Goal: Task Accomplishment & Management: Manage account settings

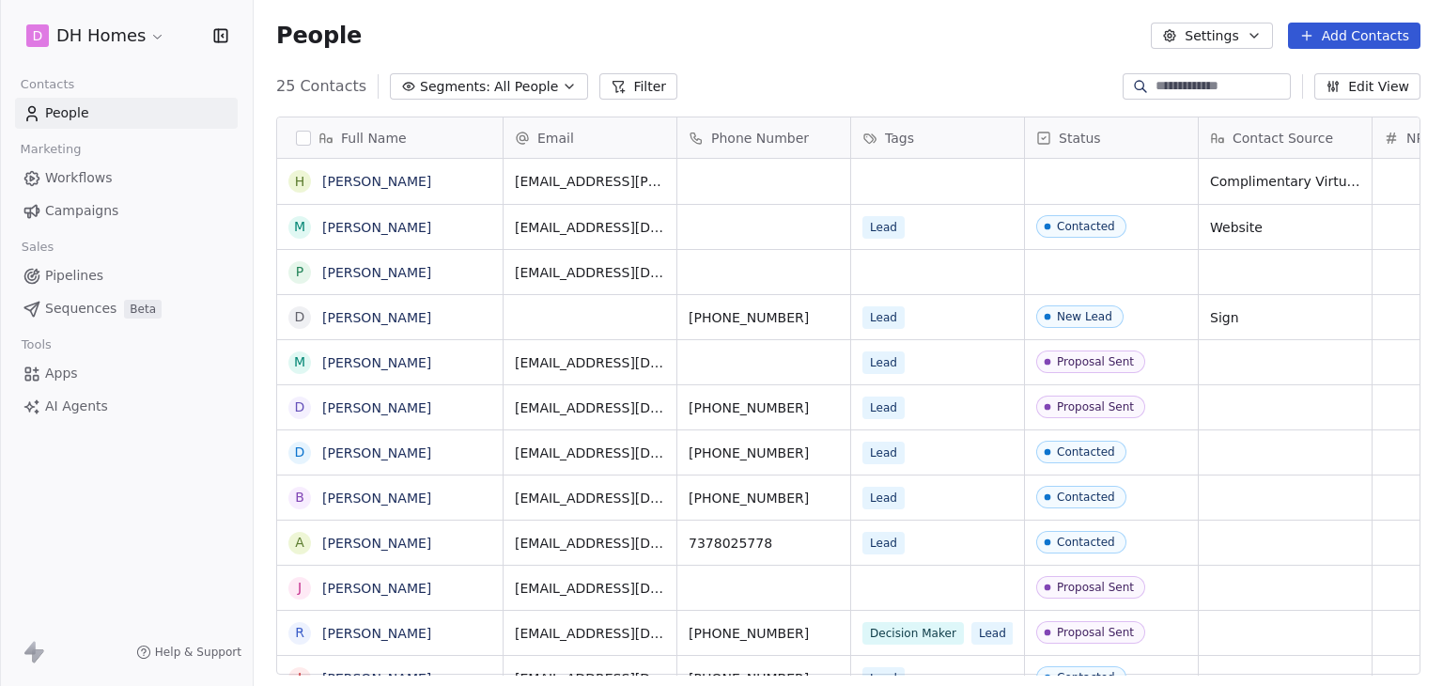
scroll to position [15, 15]
click at [63, 36] on html "D DH Homes Contacts People Marketing Workflows Campaigns Sales Pipelines Sequen…" at bounding box center [721, 343] width 1443 height 686
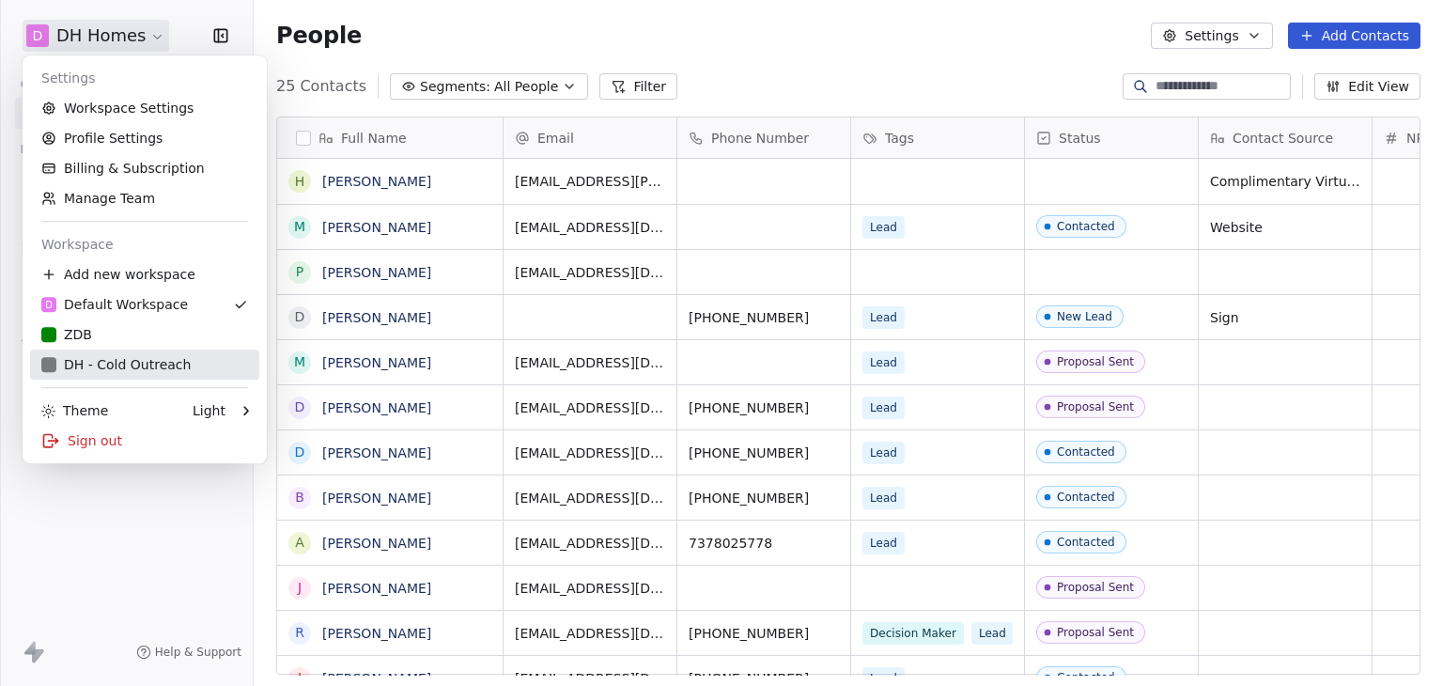
drag, startPoint x: 129, startPoint y: 365, endPoint x: 150, endPoint y: 365, distance: 21.6
click at [129, 365] on div "DH - Cold Outreach" at bounding box center [115, 364] width 149 height 19
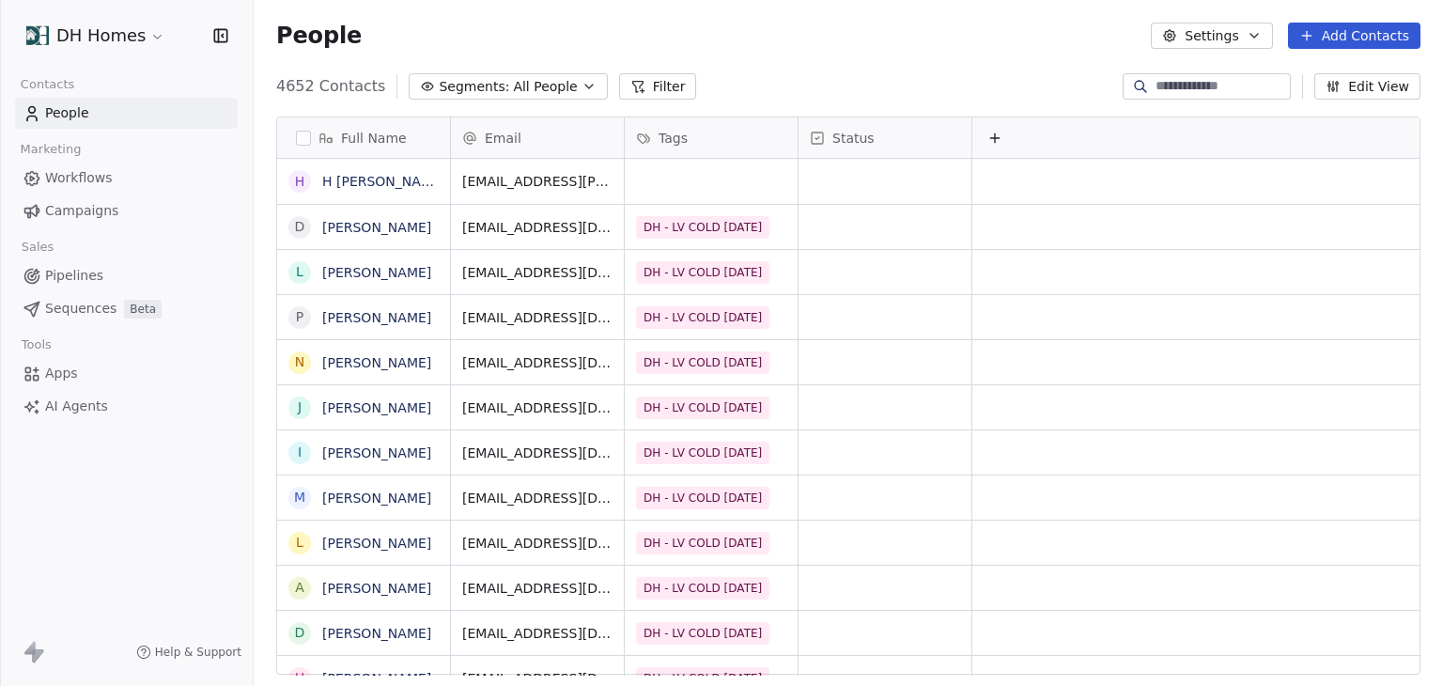
scroll to position [15, 15]
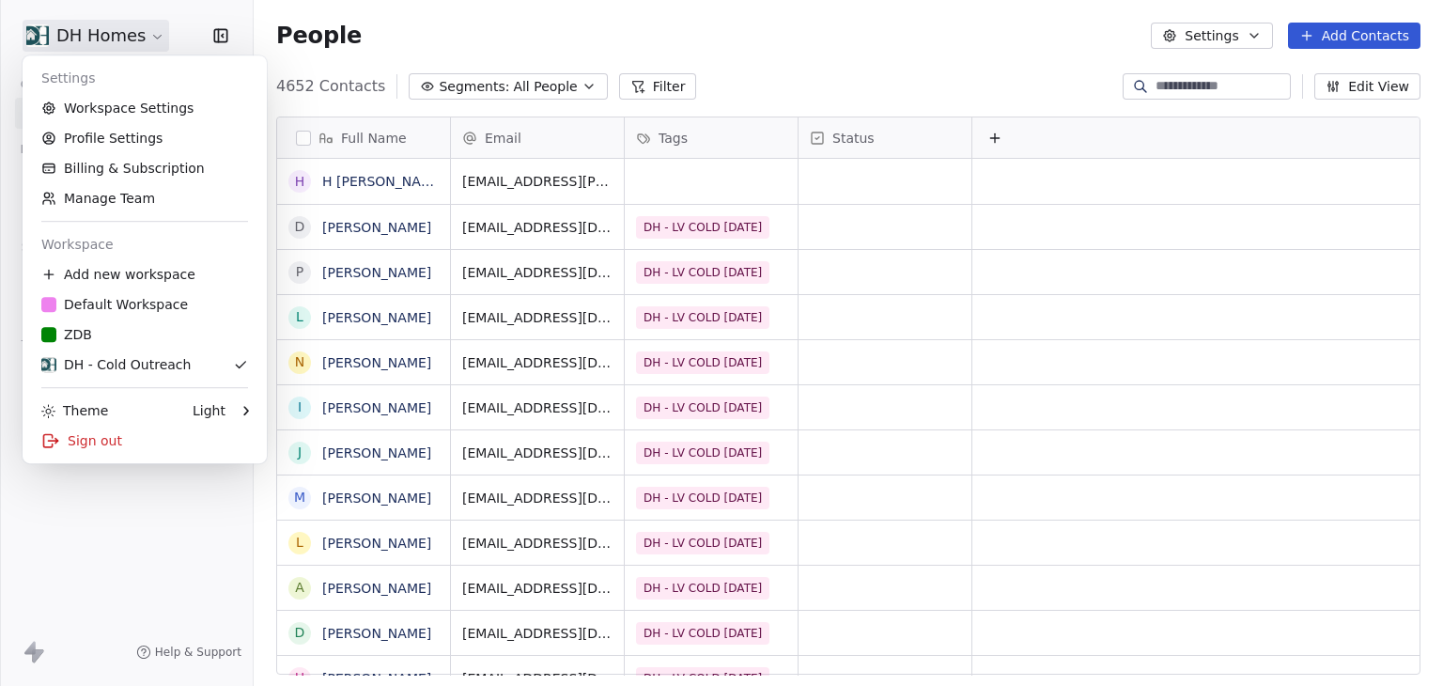
click at [63, 32] on html "DH Homes Contacts People Marketing Workflows Campaigns Sales Pipelines Sequence…" at bounding box center [721, 343] width 1443 height 686
click at [175, 101] on link "Workspace Settings" at bounding box center [144, 108] width 229 height 30
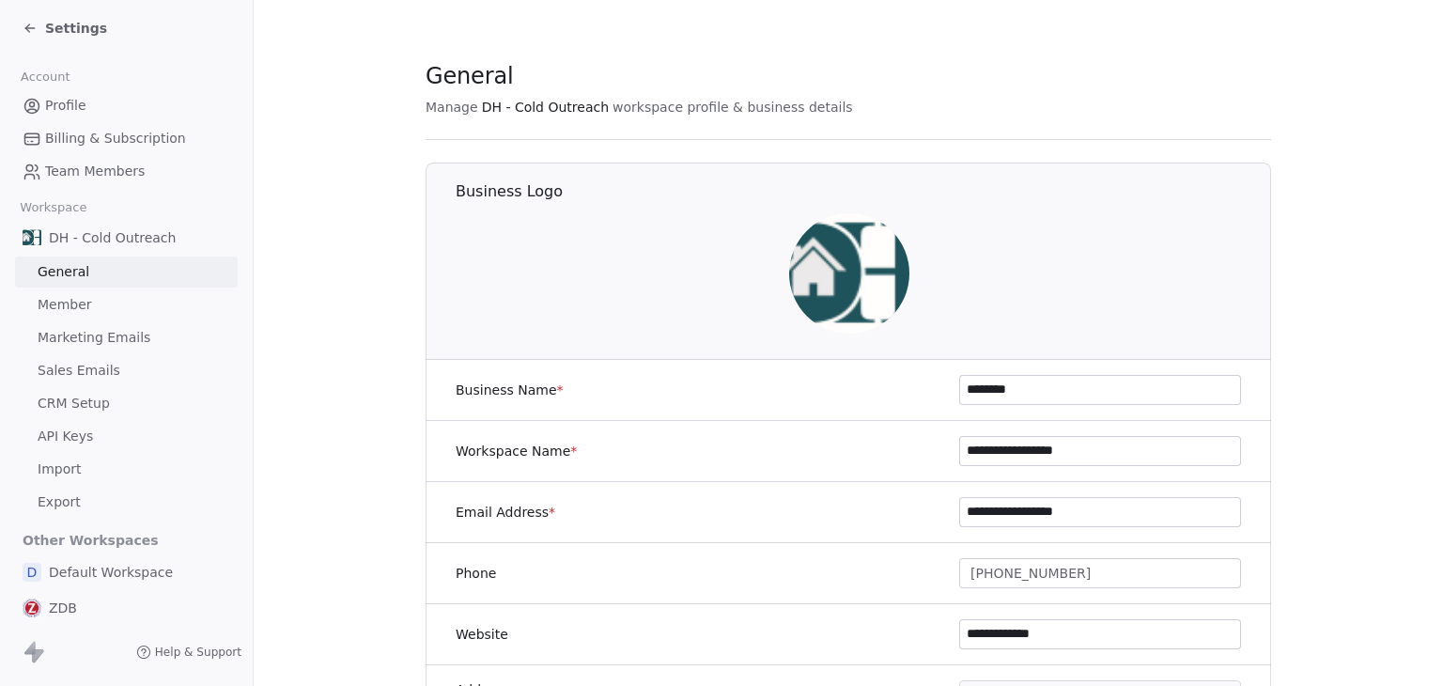
click at [123, 342] on span "Marketing Emails" at bounding box center [94, 338] width 113 height 20
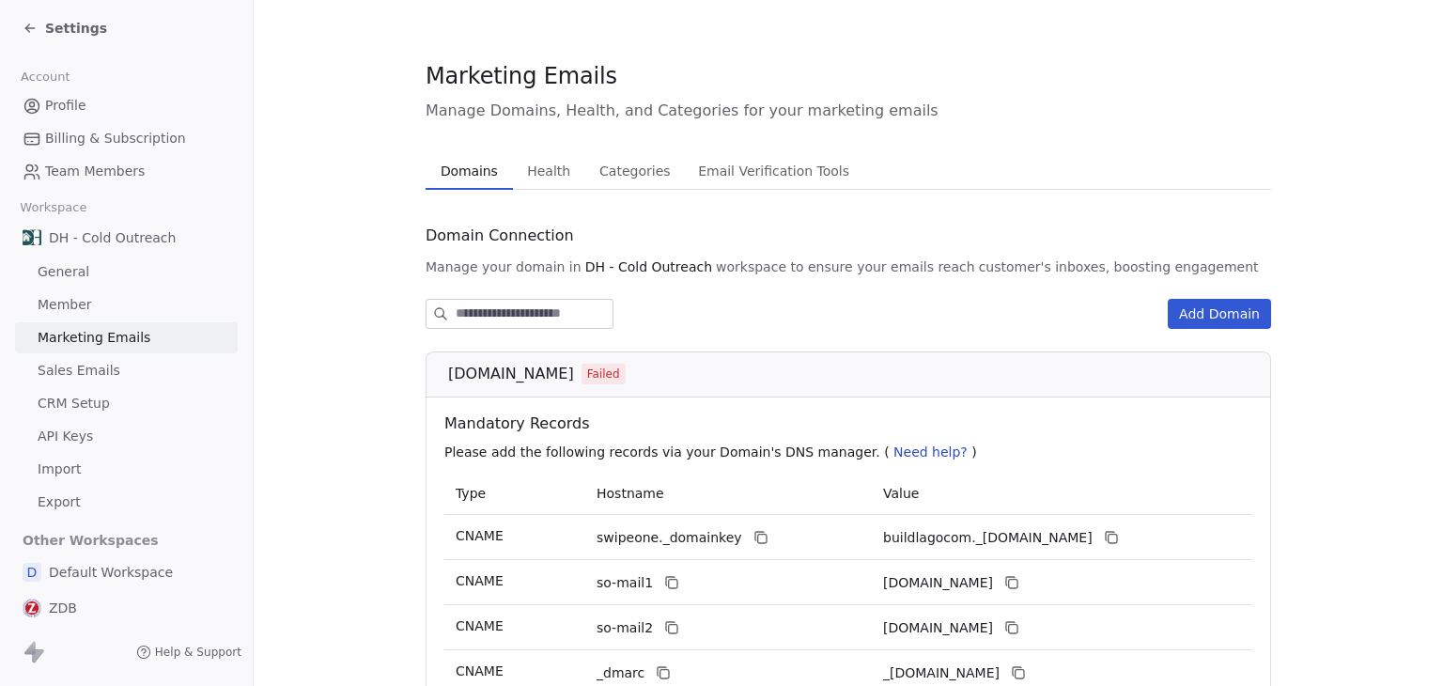
click at [83, 27] on span "Settings" at bounding box center [76, 28] width 62 height 19
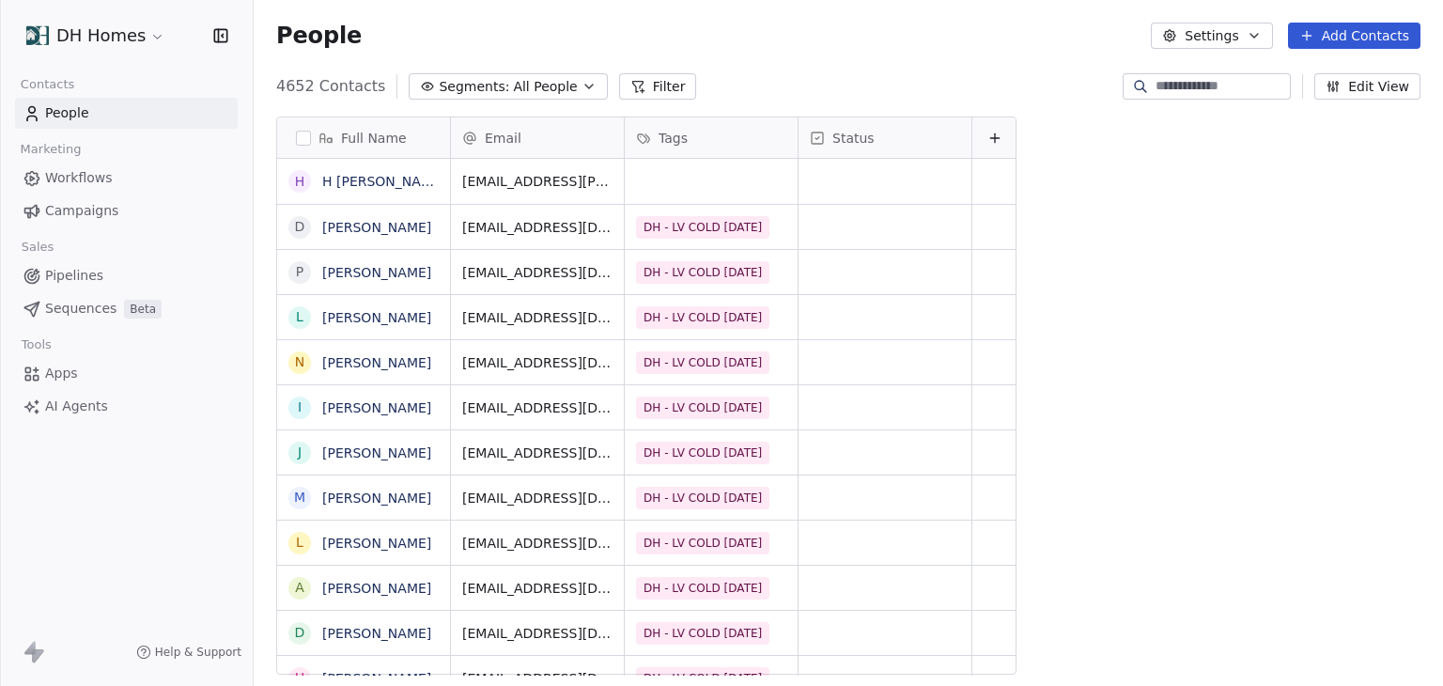
scroll to position [588, 1174]
click at [83, 28] on html "DH Homes Contacts People Marketing Workflows Campaigns Sales Pipelines Sequence…" at bounding box center [721, 343] width 1443 height 686
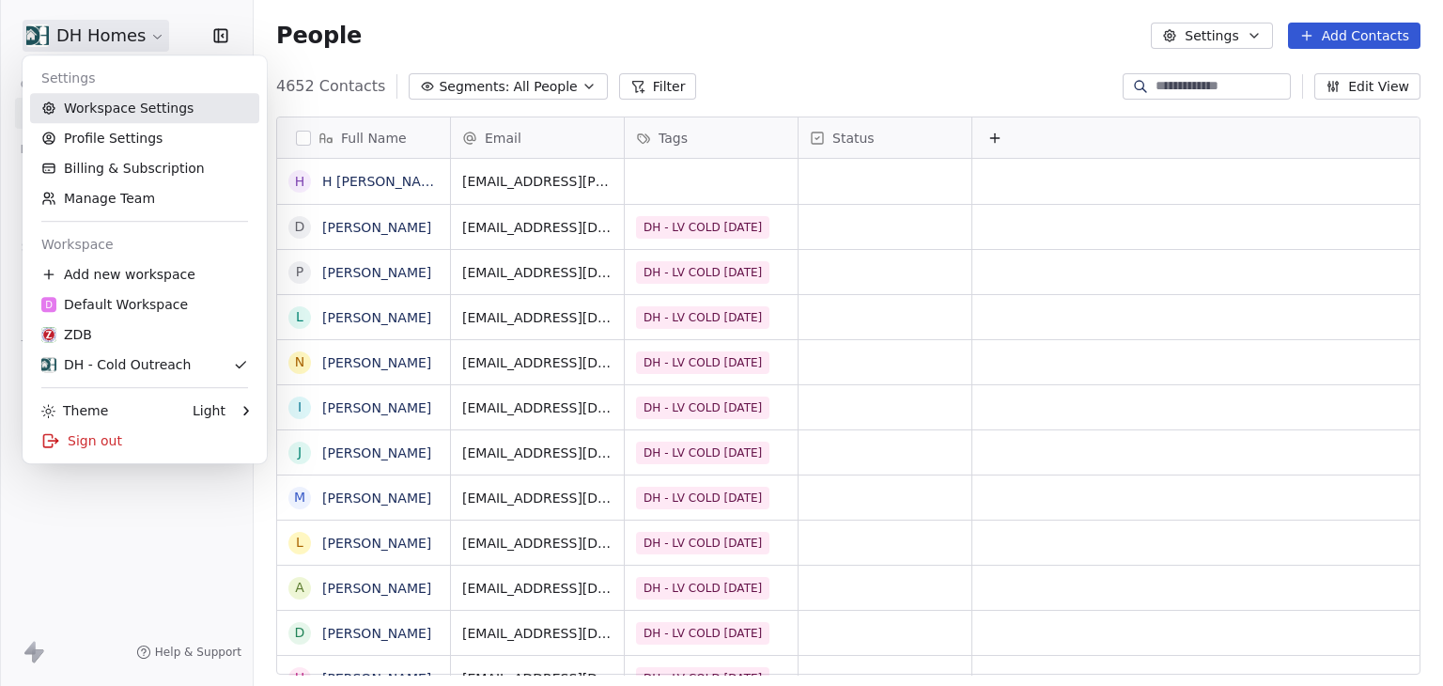
click at [132, 117] on link "Workspace Settings" at bounding box center [144, 108] width 229 height 30
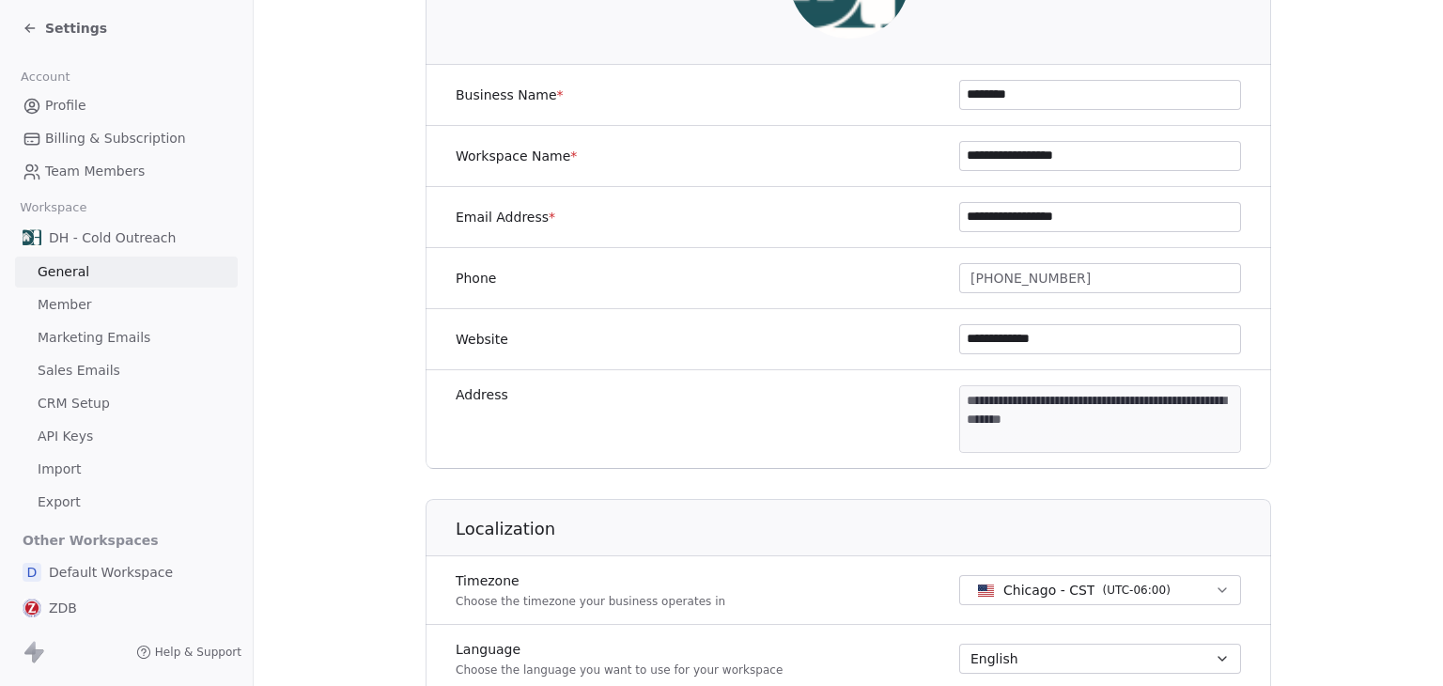
scroll to position [564, 0]
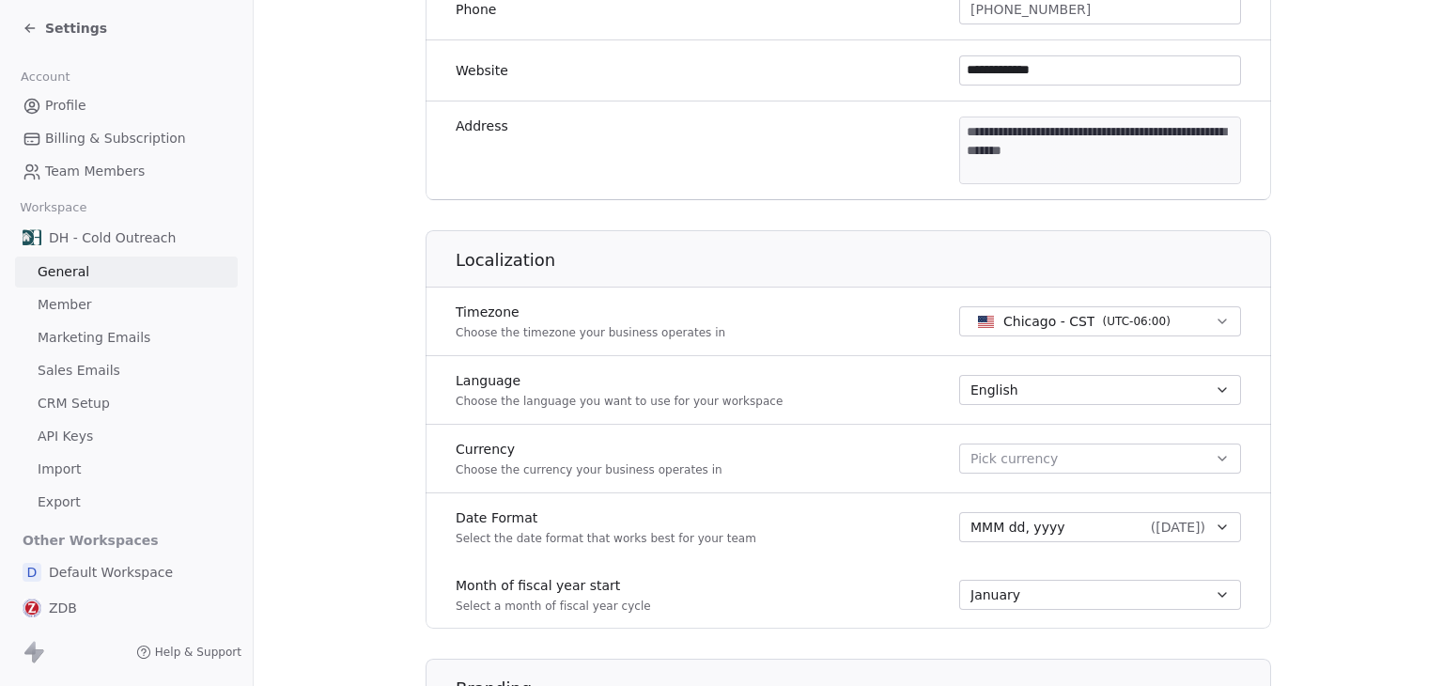
click at [151, 337] on link "Marketing Emails" at bounding box center [126, 337] width 223 height 31
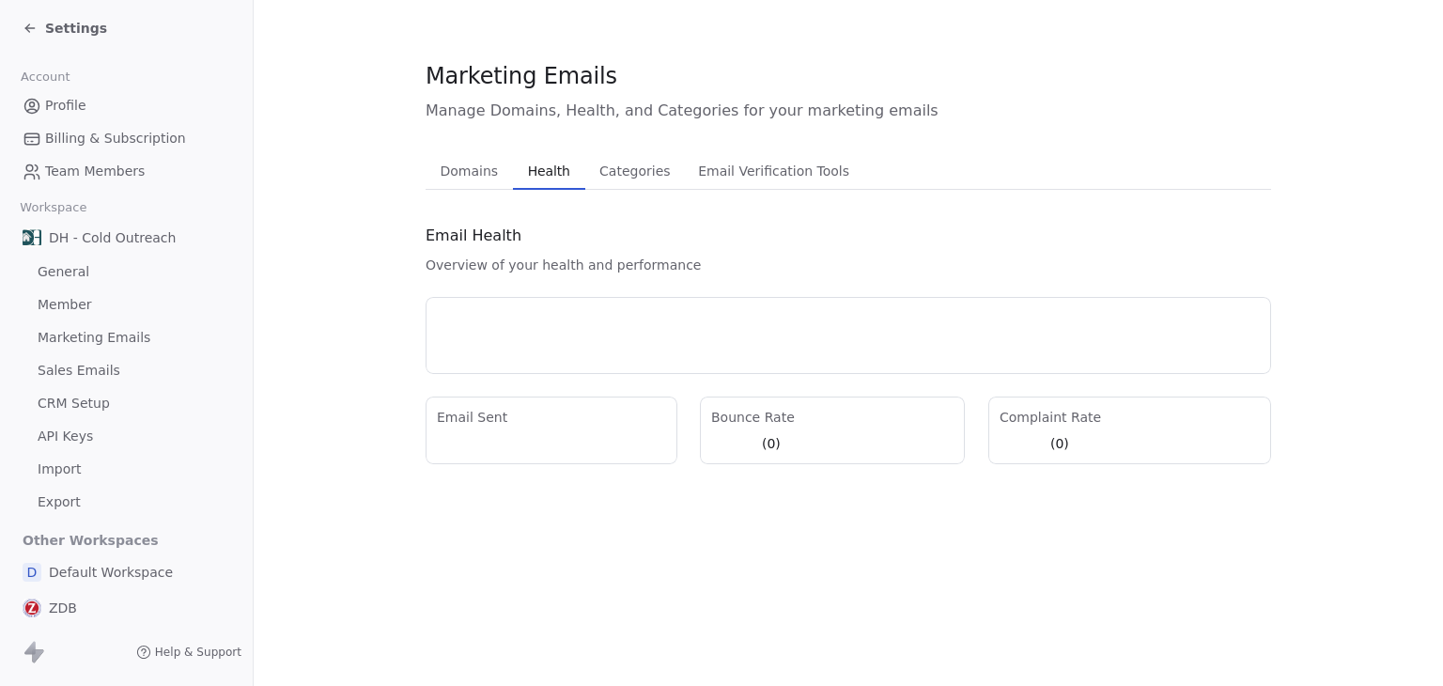
click at [539, 184] on button "Health Health" at bounding box center [549, 171] width 72 height 38
click at [438, 173] on span "Domains" at bounding box center [469, 171] width 73 height 26
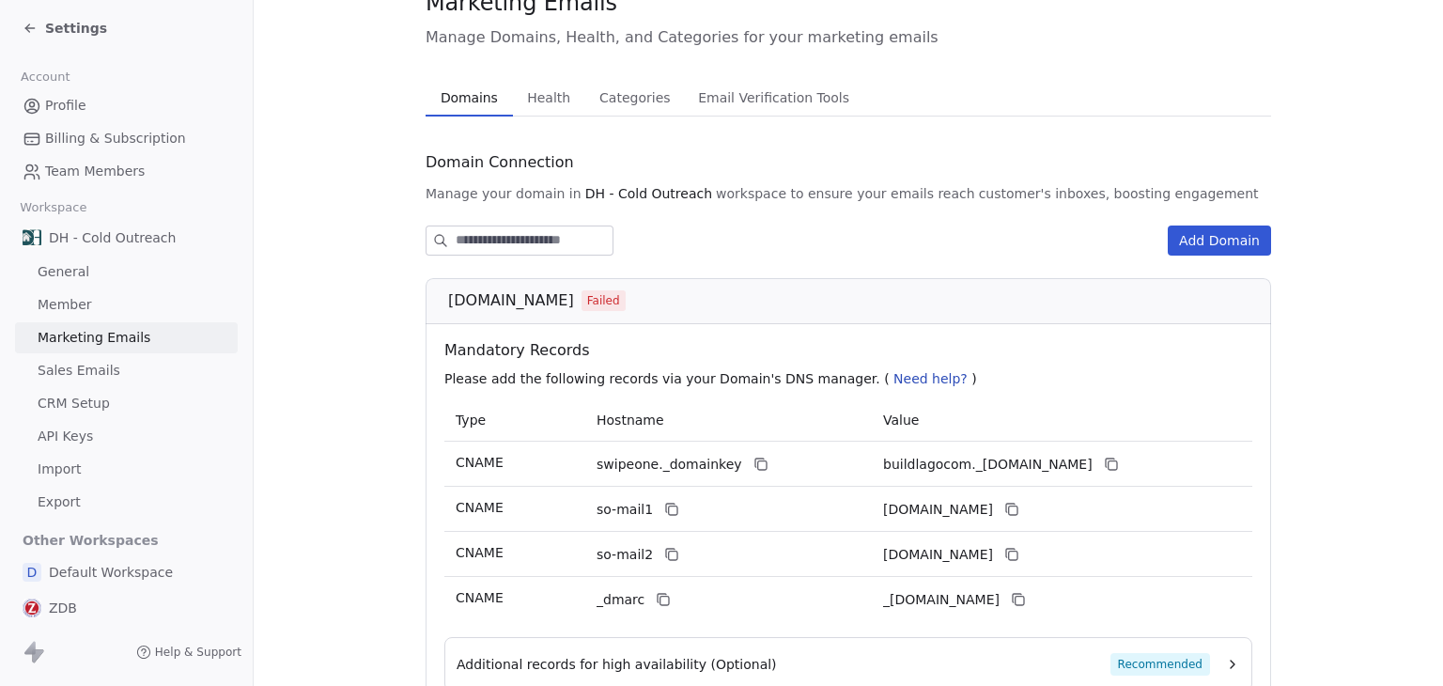
scroll to position [235, 0]
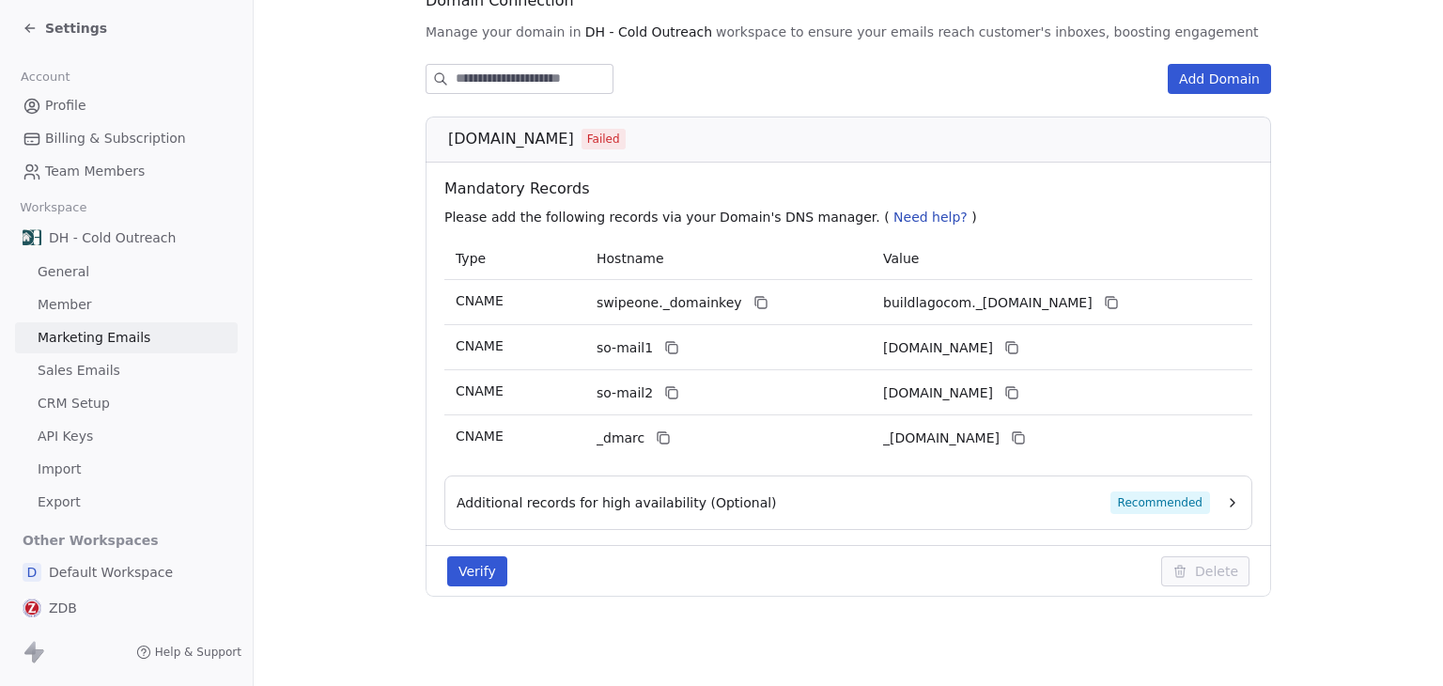
click at [68, 30] on span "Settings" at bounding box center [76, 28] width 62 height 19
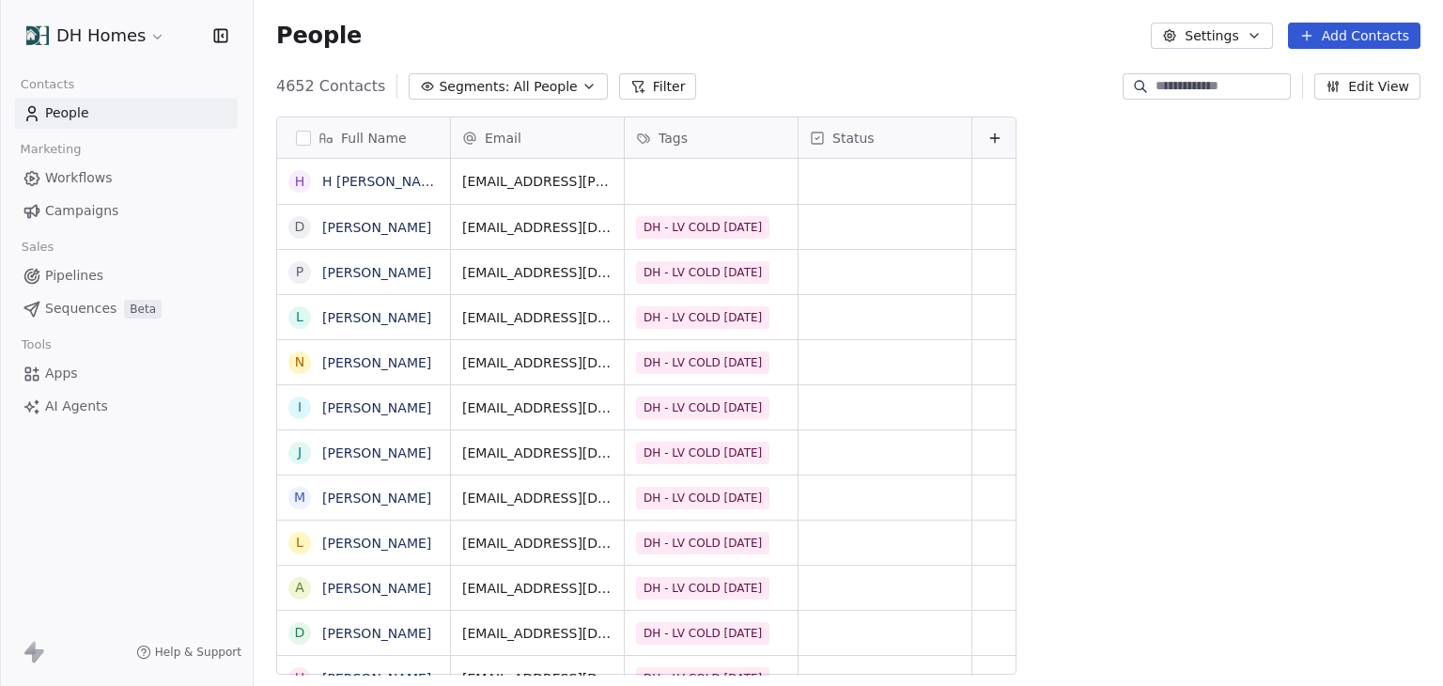
scroll to position [588, 1174]
click at [68, 30] on html "DH Homes Contacts People Marketing Workflows Campaigns Sales Pipelines Sequence…" at bounding box center [721, 343] width 1443 height 686
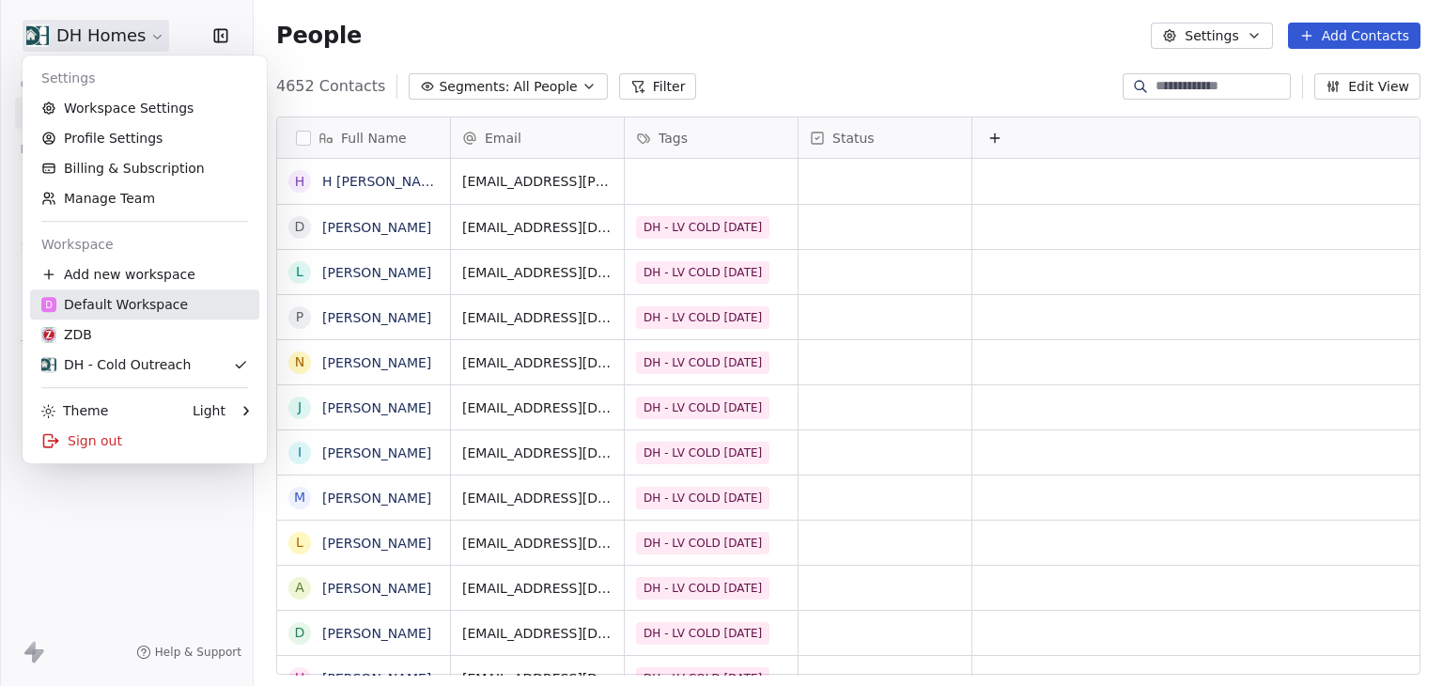
click at [142, 311] on div "D Default Workspace" at bounding box center [114, 304] width 147 height 19
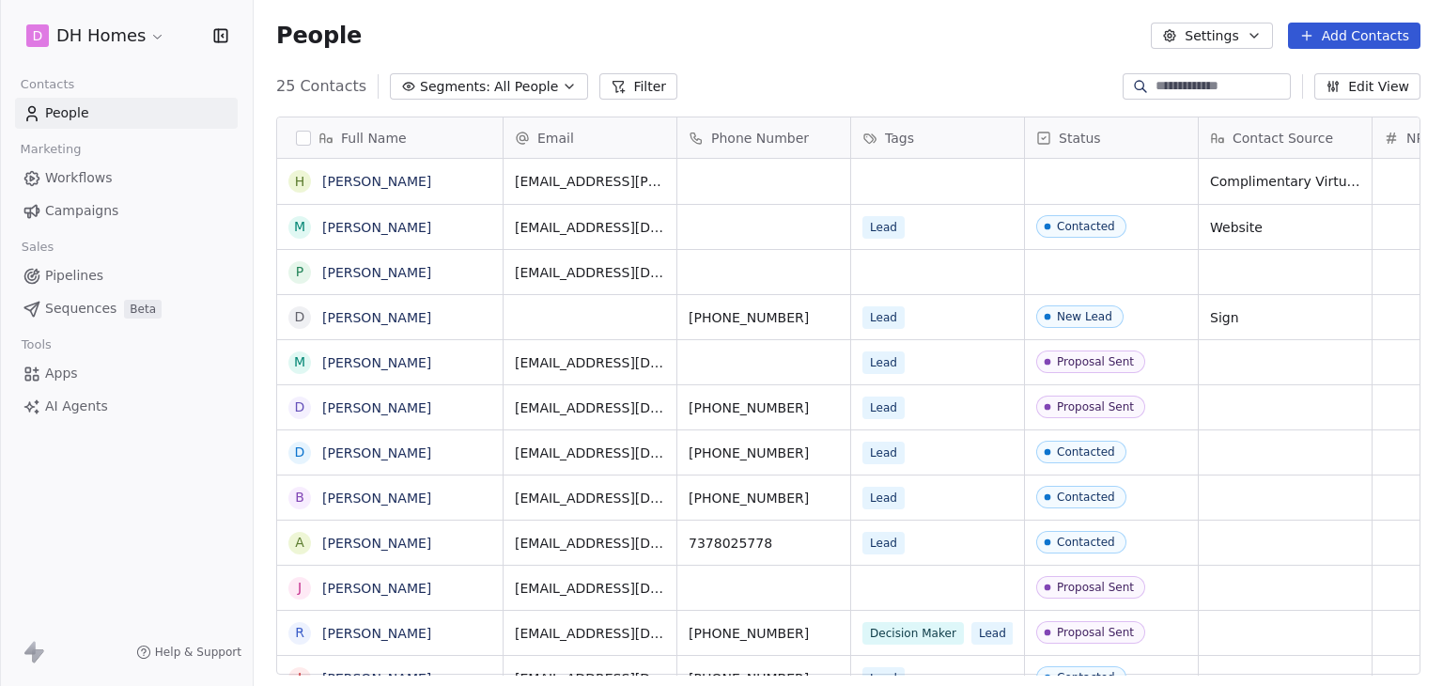
scroll to position [588, 1174]
click at [132, 30] on html "D DH Homes Contacts People Marketing Workflows Campaigns Sales Pipelines Sequen…" at bounding box center [721, 343] width 1443 height 686
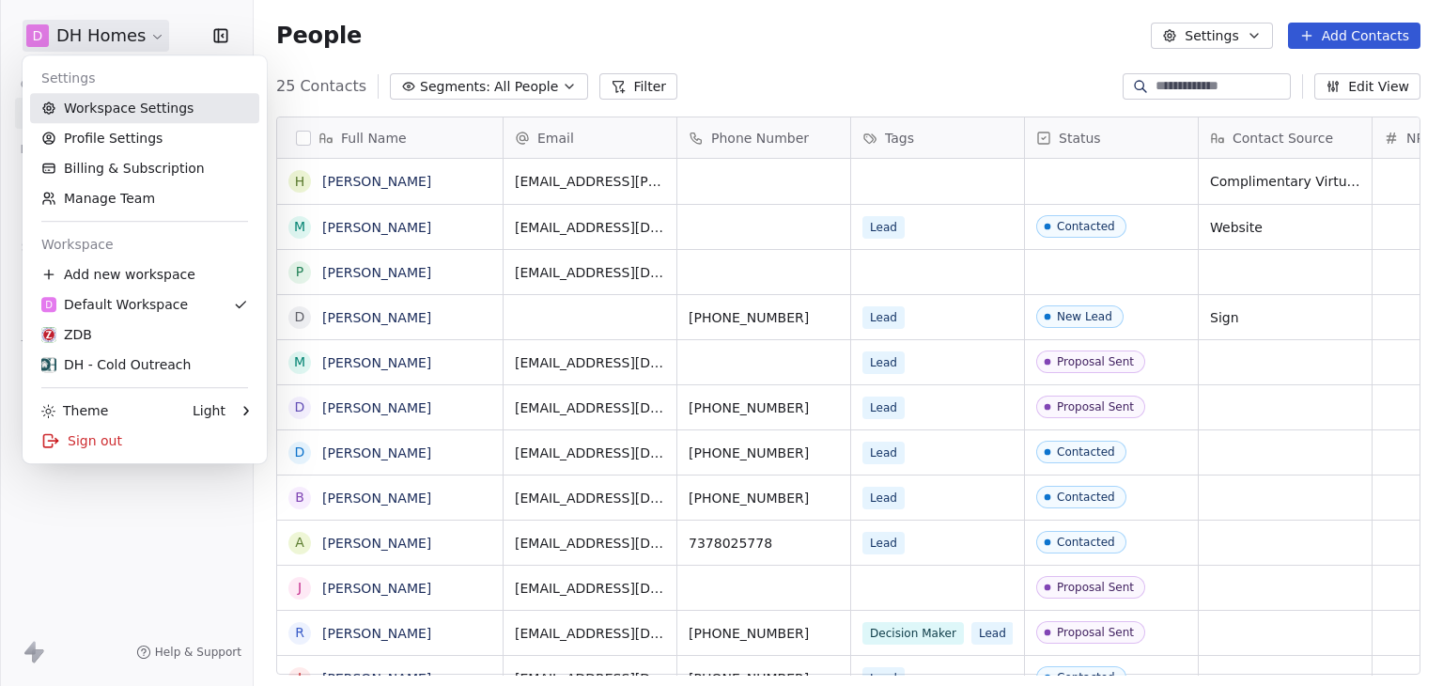
click at [154, 110] on link "Workspace Settings" at bounding box center [144, 108] width 229 height 30
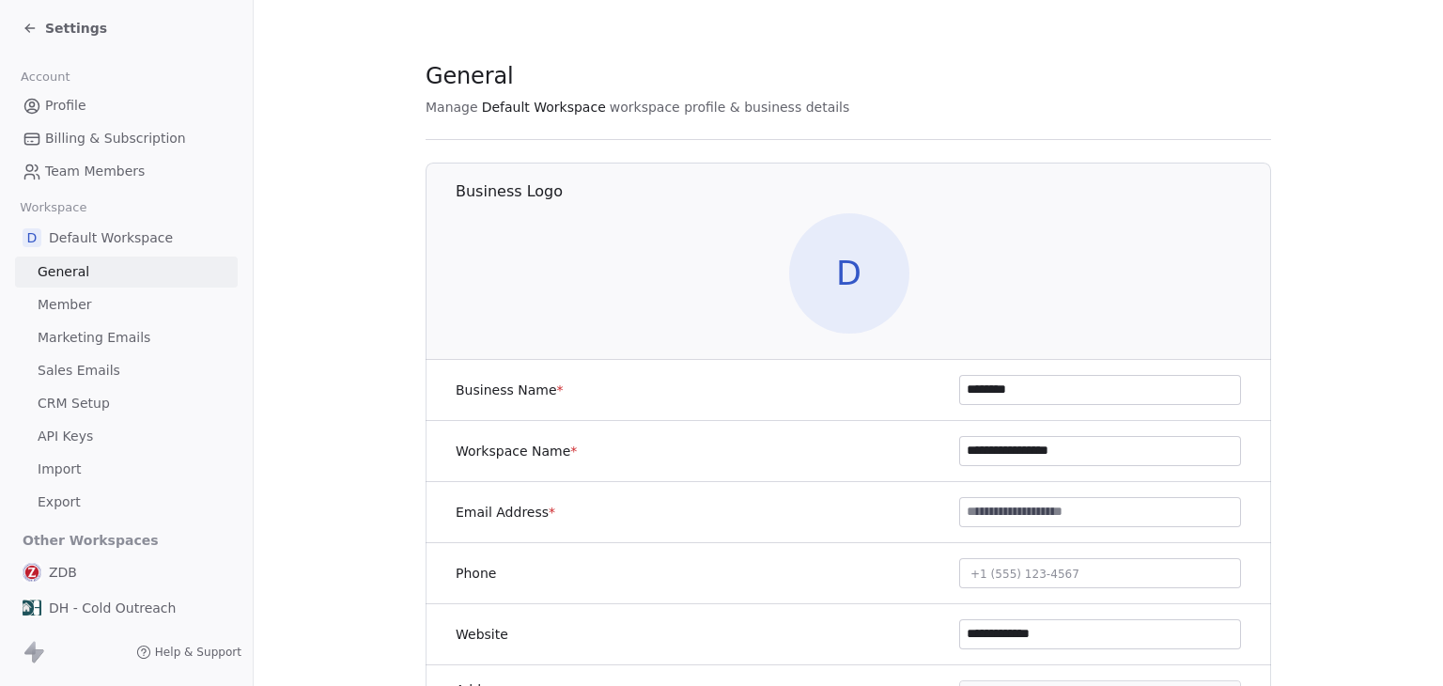
click at [99, 333] on span "Marketing Emails" at bounding box center [94, 338] width 113 height 20
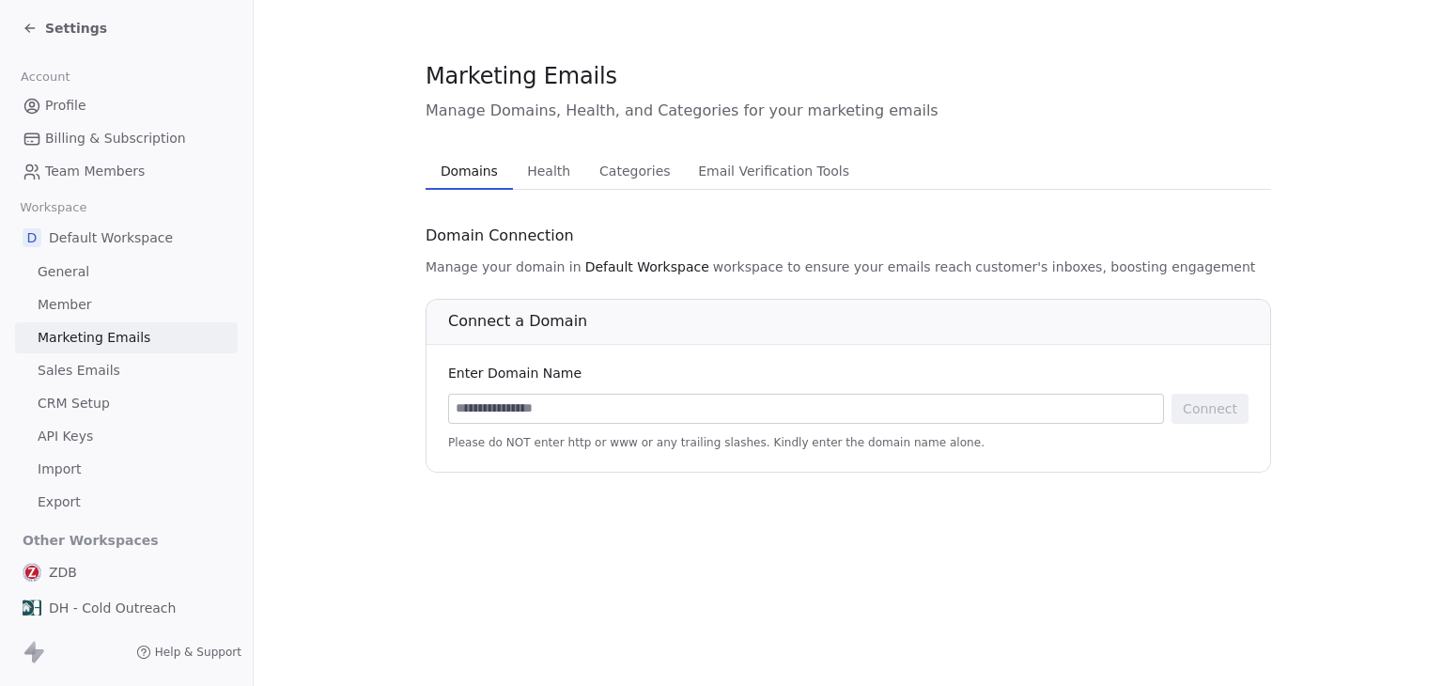
click at [91, 32] on span "Settings" at bounding box center [76, 28] width 62 height 19
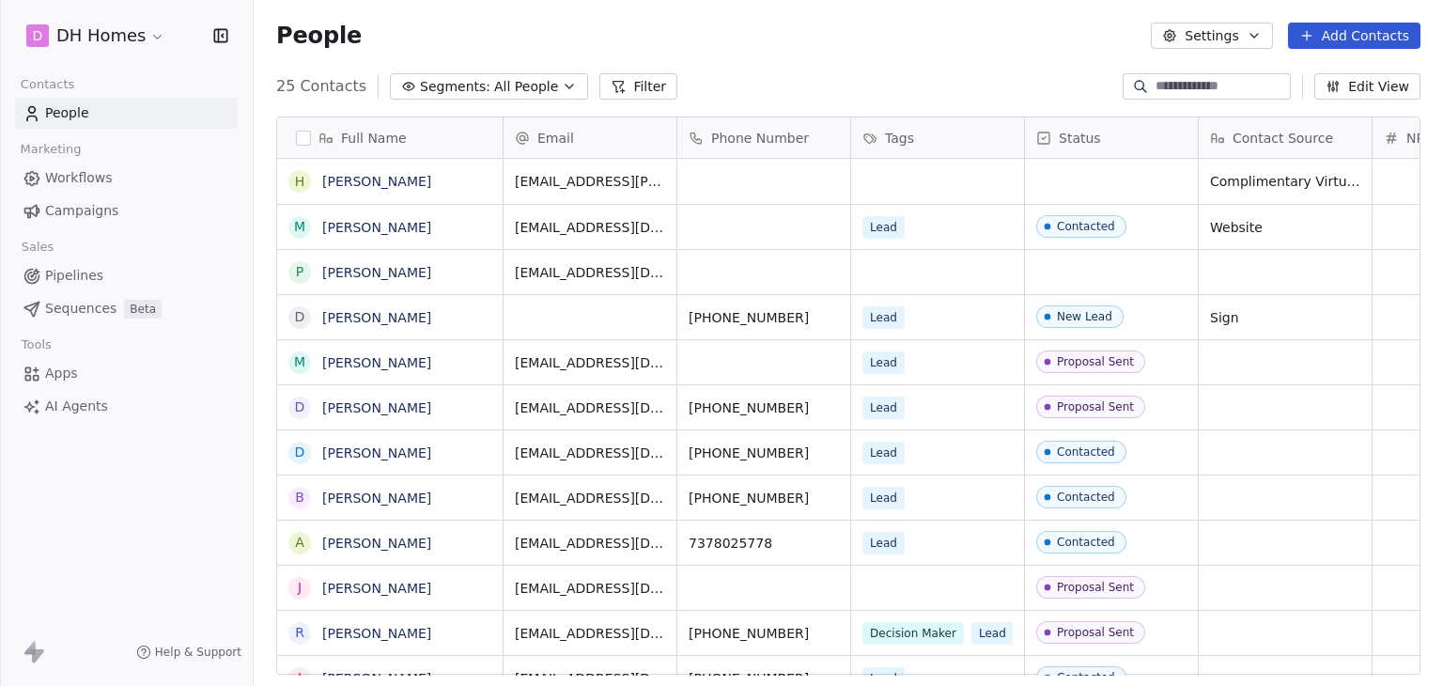
scroll to position [588, 1174]
click at [91, 32] on html "D DH Homes Contacts People Marketing Workflows Campaigns Sales Pipelines Sequen…" at bounding box center [721, 343] width 1443 height 686
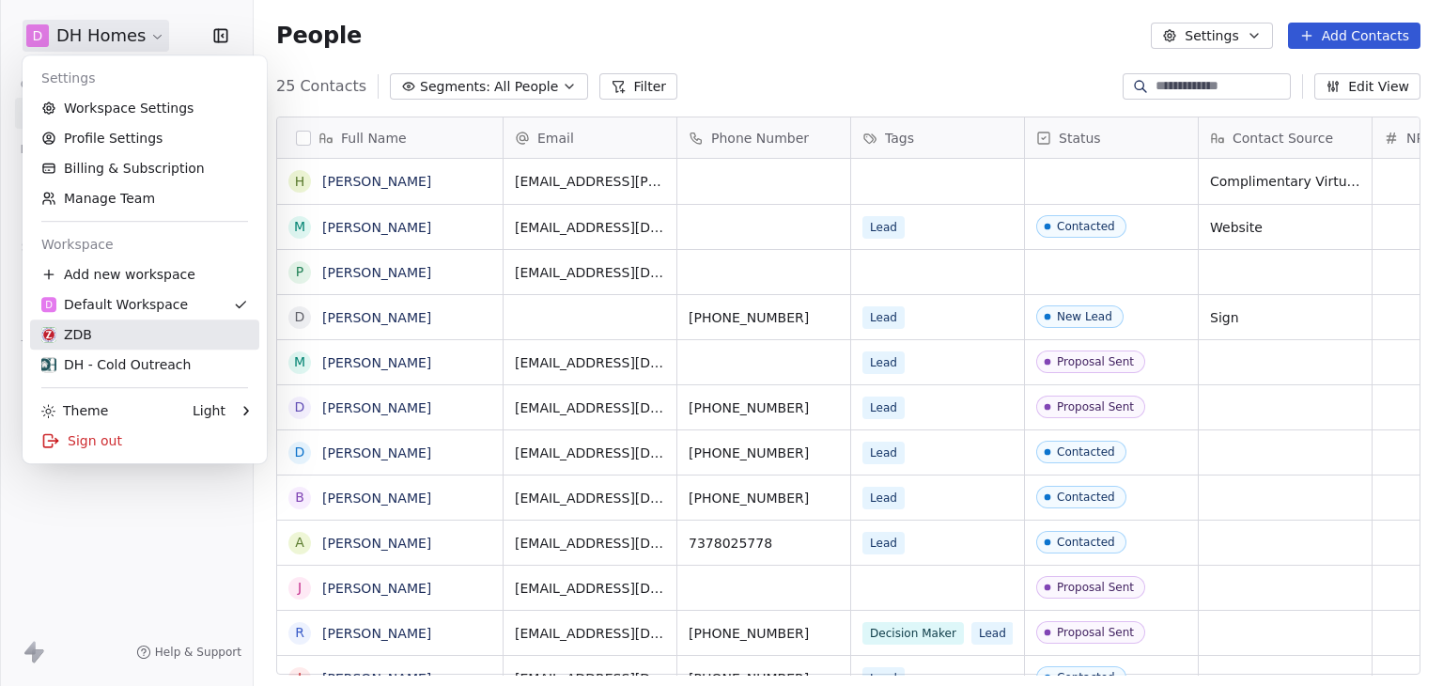
click at [126, 332] on div "ZDB" at bounding box center [144, 334] width 207 height 19
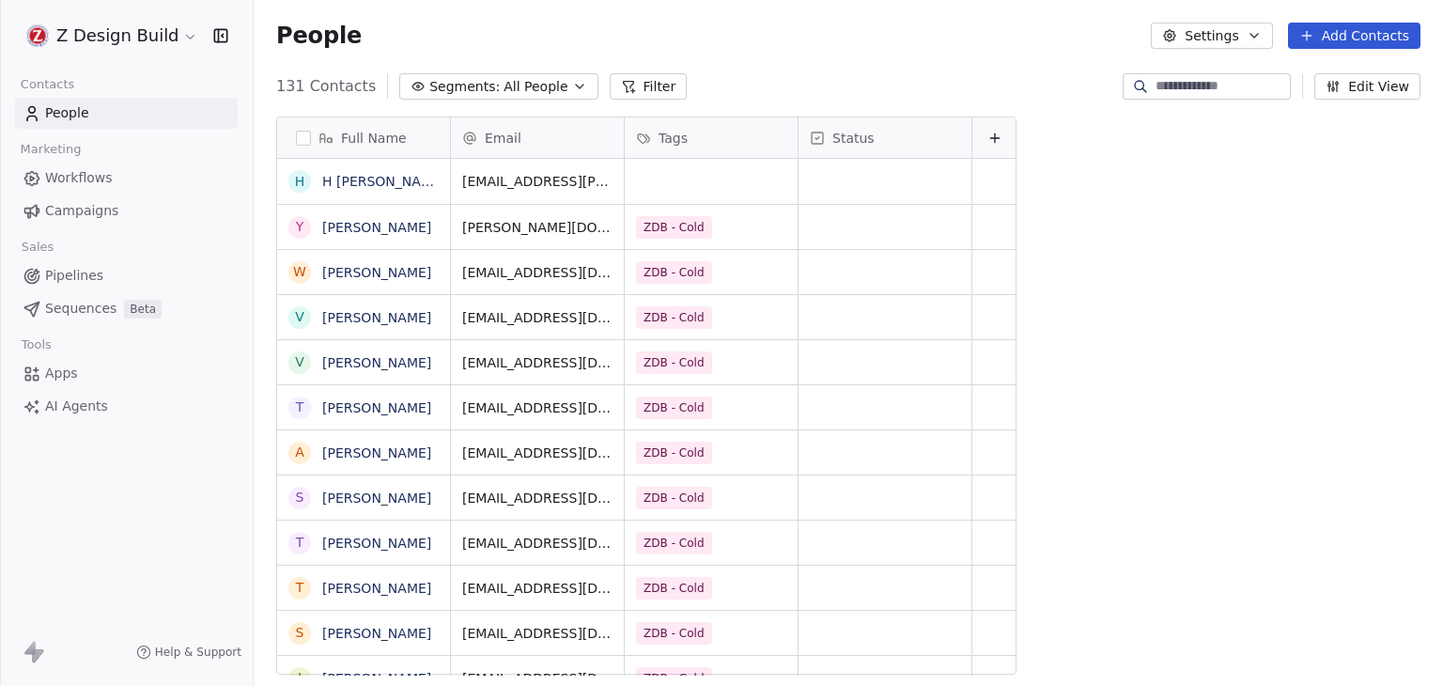
scroll to position [588, 1174]
click at [104, 36] on html "Z Design Build Contacts People Marketing Workflows Campaigns Sales Pipelines Se…" at bounding box center [721, 343] width 1443 height 686
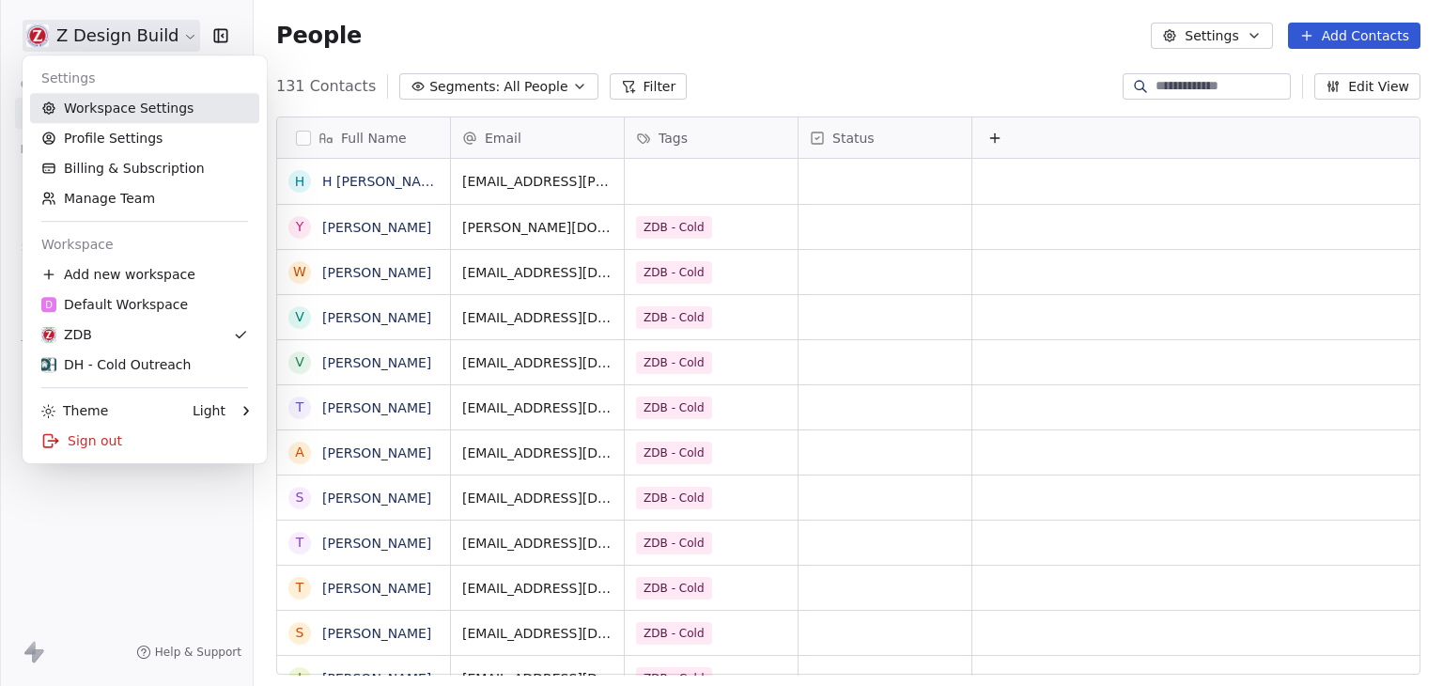
click at [166, 111] on link "Workspace Settings" at bounding box center [144, 108] width 229 height 30
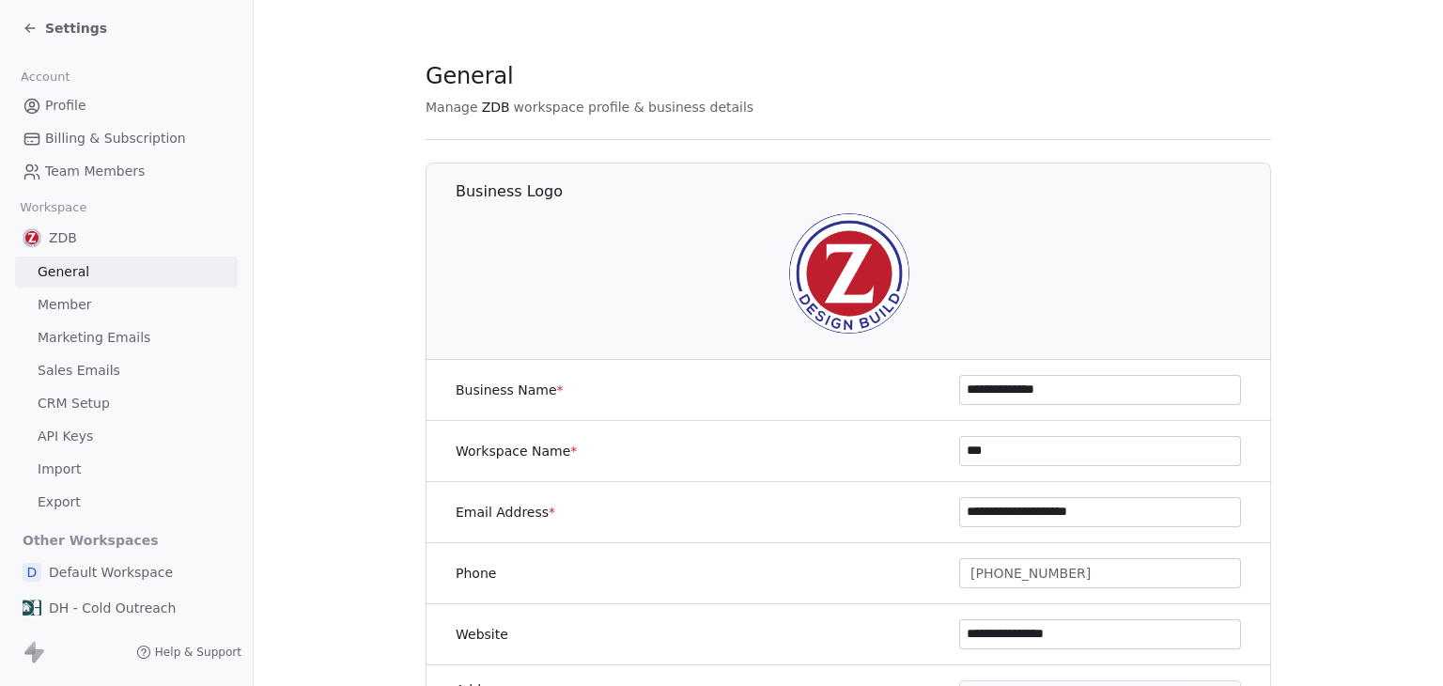
click at [135, 328] on span "Marketing Emails" at bounding box center [94, 338] width 113 height 20
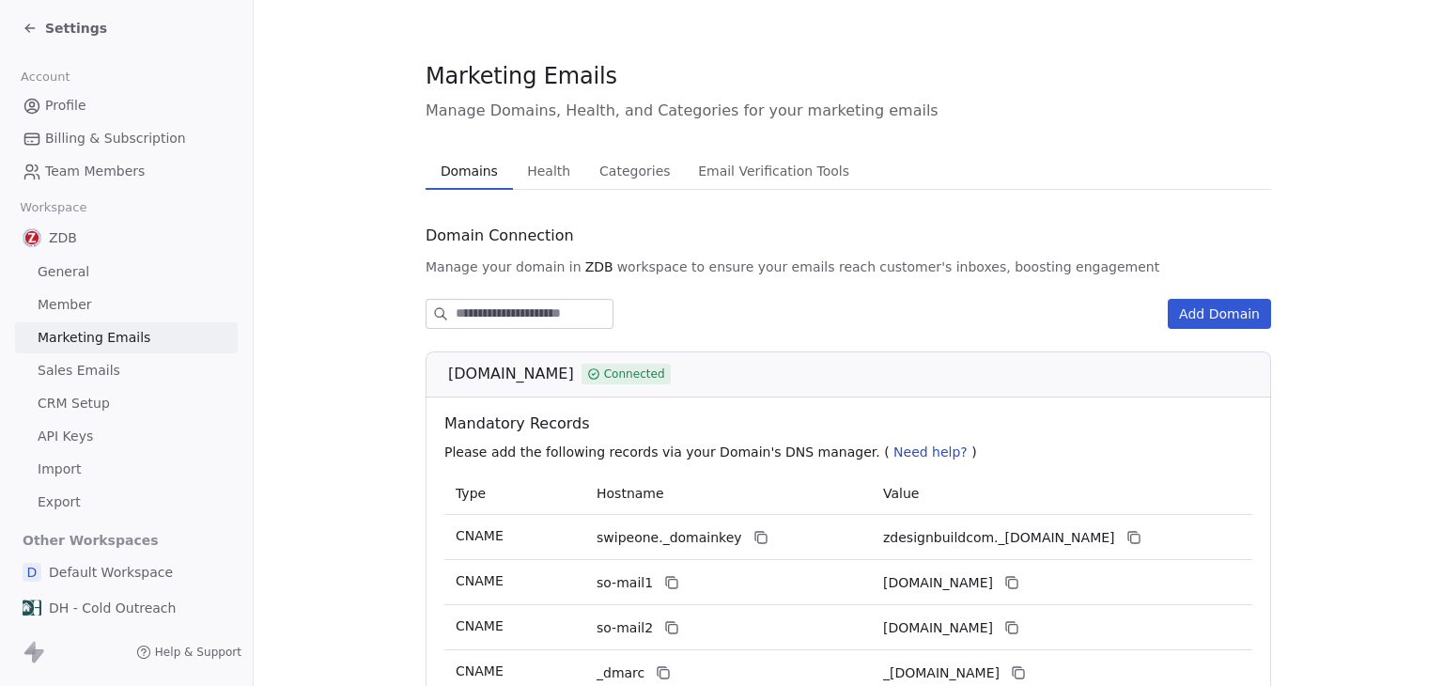
click at [541, 184] on button "Health Health" at bounding box center [549, 171] width 72 height 38
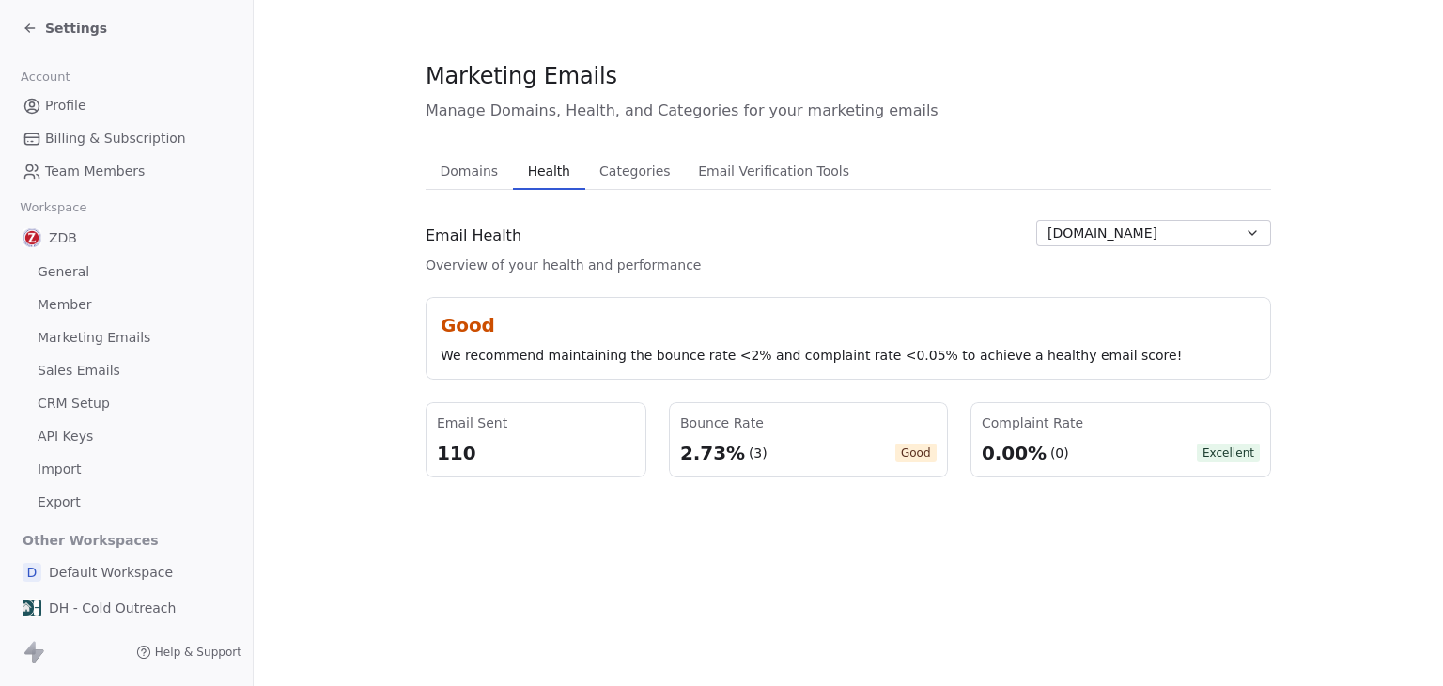
click at [71, 31] on span "Settings" at bounding box center [76, 28] width 62 height 19
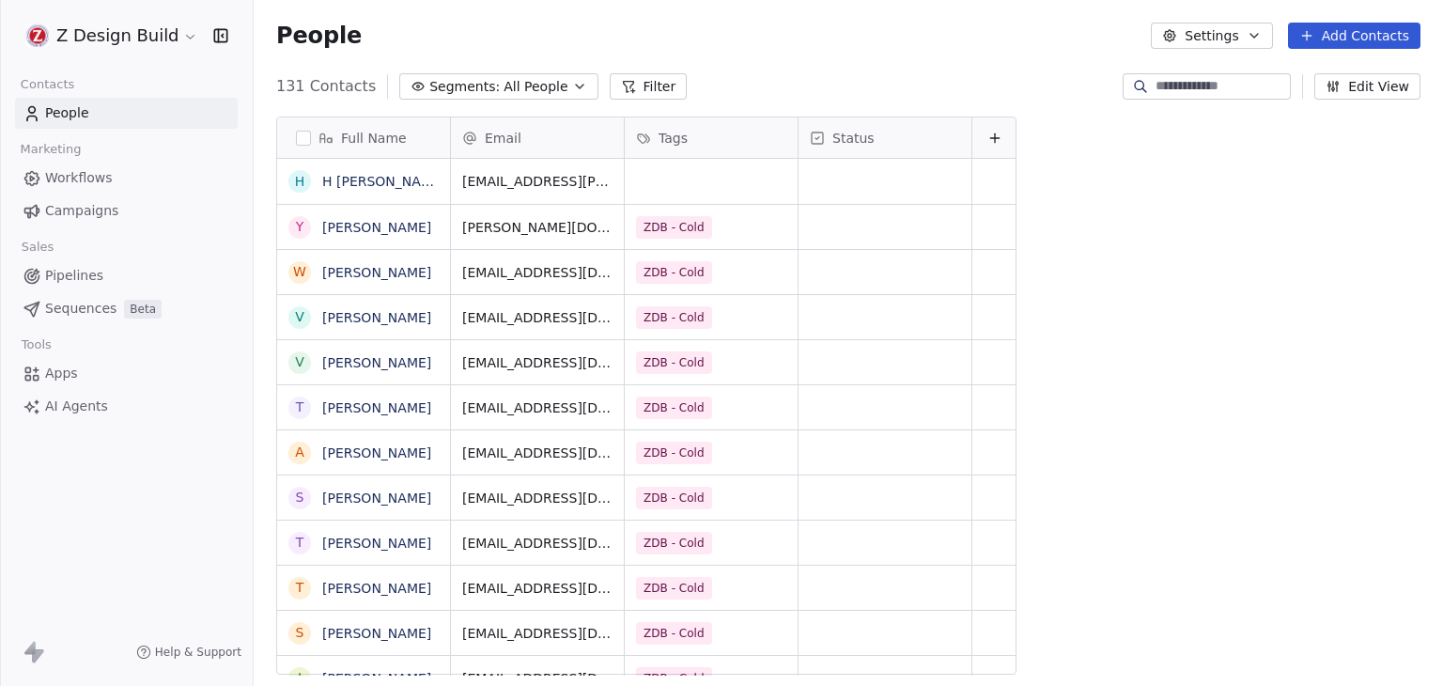
scroll to position [588, 1174]
click at [83, 39] on html "Z Design Build Contacts People Marketing Workflows Campaigns Sales Pipelines Se…" at bounding box center [721, 343] width 1443 height 686
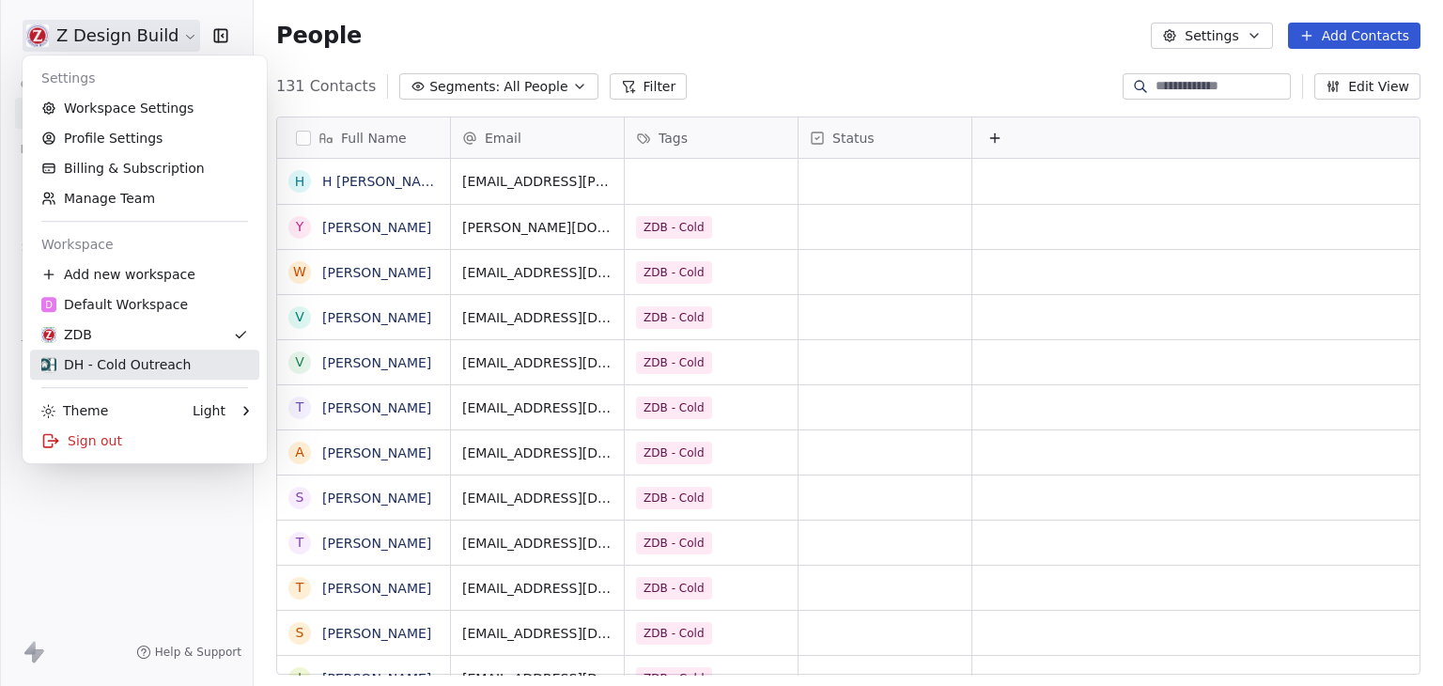
click at [120, 367] on div "DH - Cold Outreach" at bounding box center [115, 364] width 149 height 19
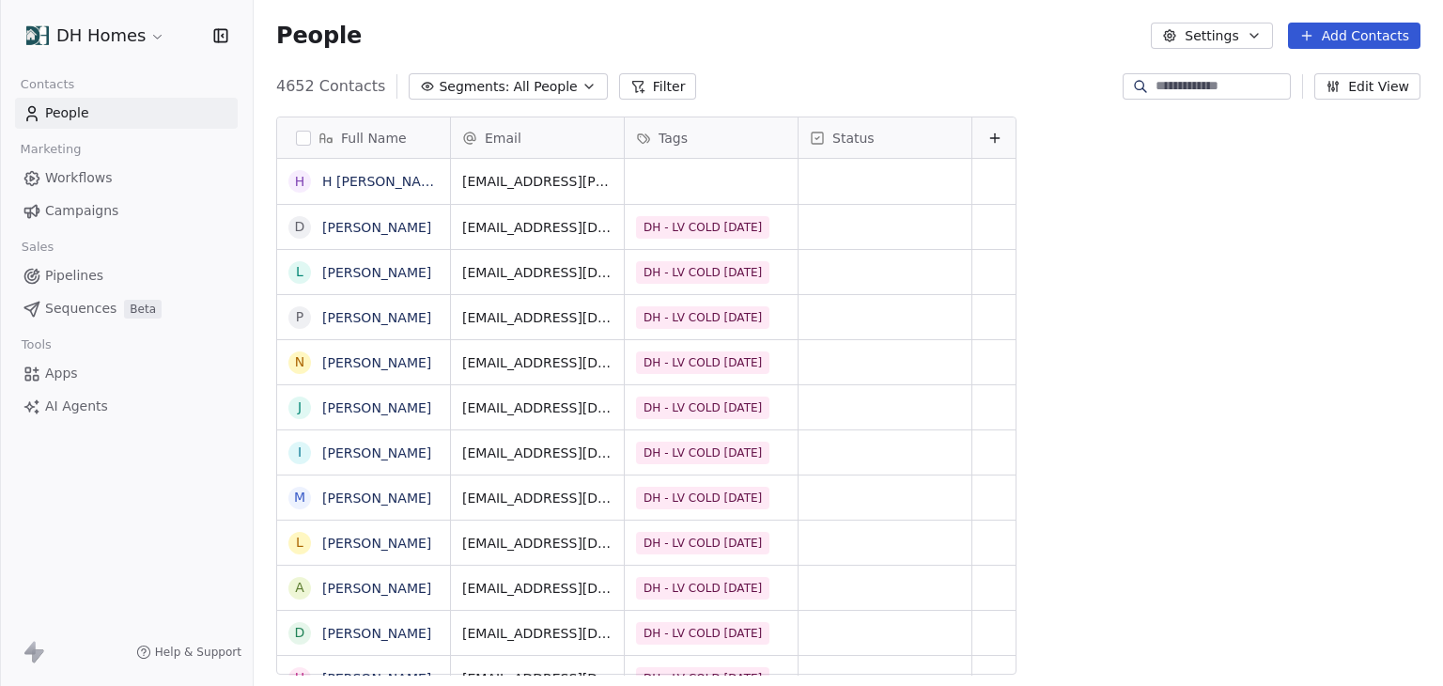
scroll to position [588, 1174]
click at [127, 42] on html "DH Homes Contacts People Marketing Workflows Campaigns Sales Pipelines Sequence…" at bounding box center [721, 343] width 1443 height 686
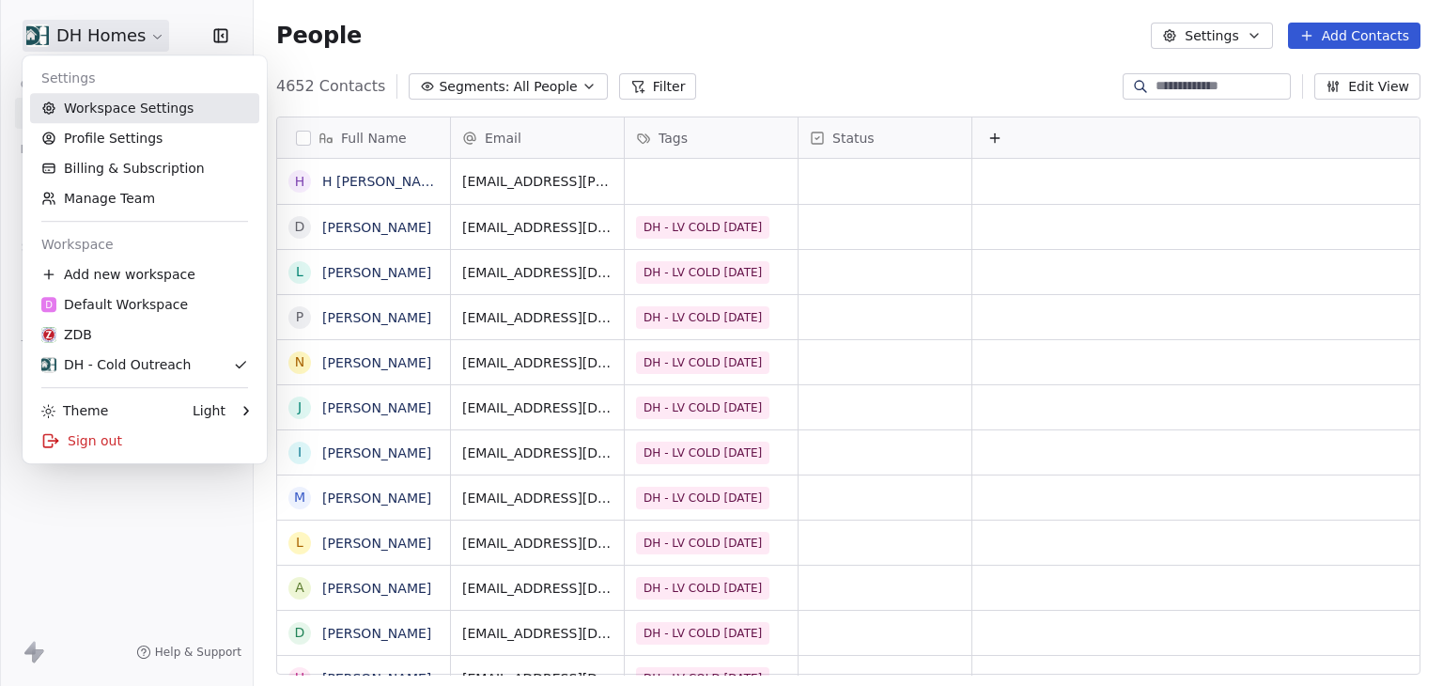
click at [158, 109] on link "Workspace Settings" at bounding box center [144, 108] width 229 height 30
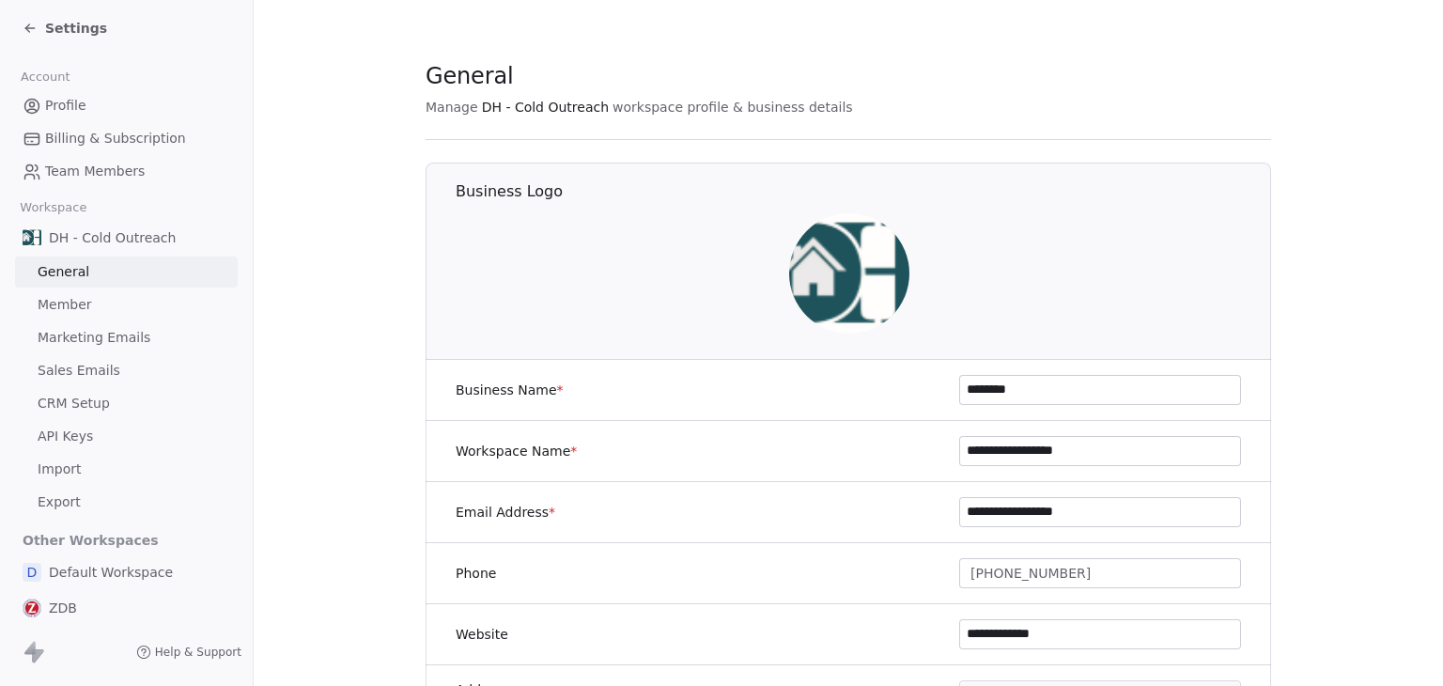
click at [98, 339] on span "Marketing Emails" at bounding box center [94, 338] width 113 height 20
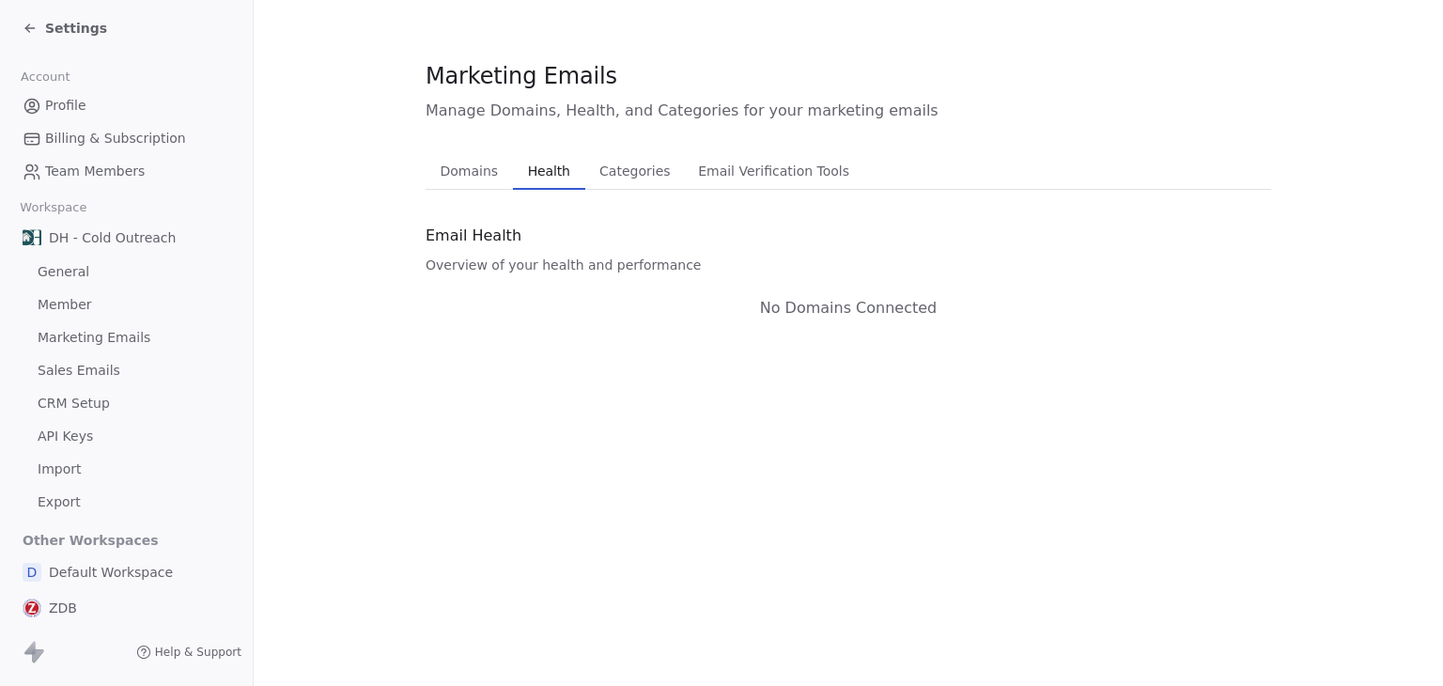
click at [537, 184] on button "Health Health" at bounding box center [549, 171] width 72 height 38
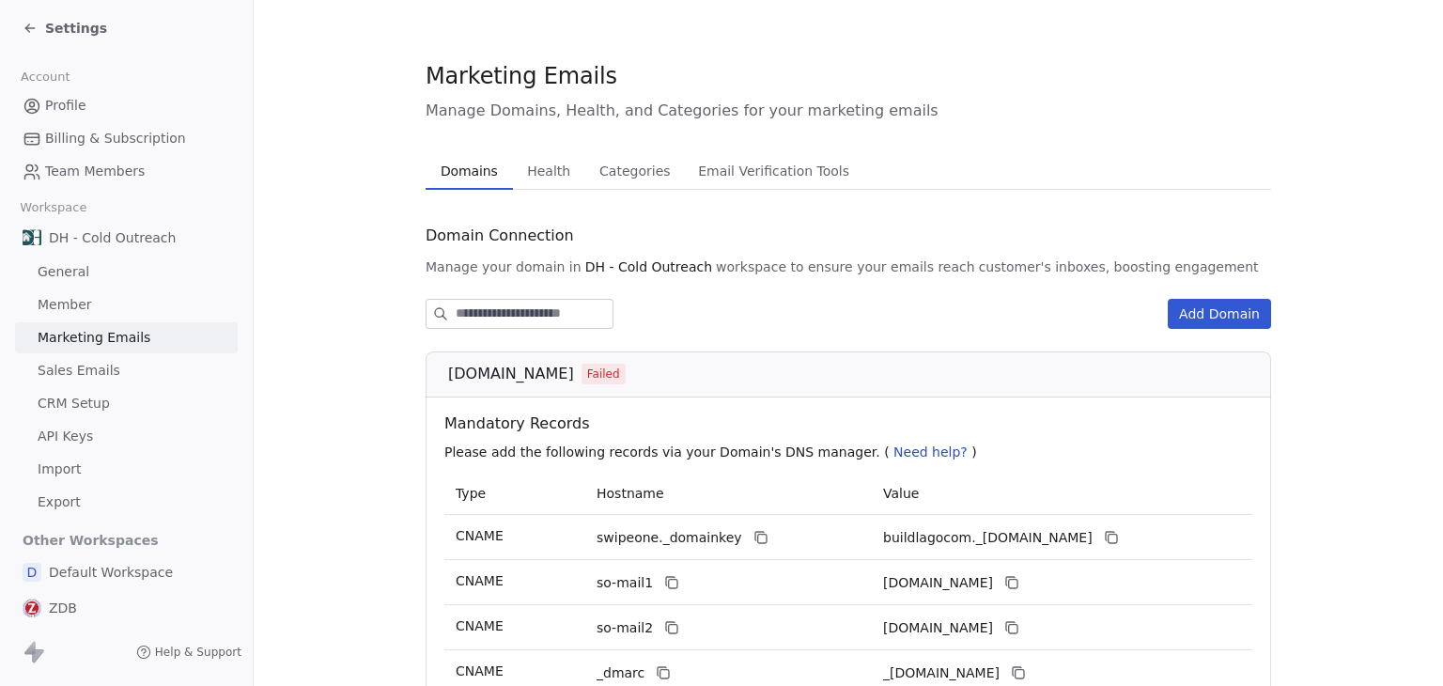
click at [480, 172] on span "Domains" at bounding box center [469, 171] width 72 height 26
click at [546, 169] on span "Health" at bounding box center [548, 171] width 58 height 26
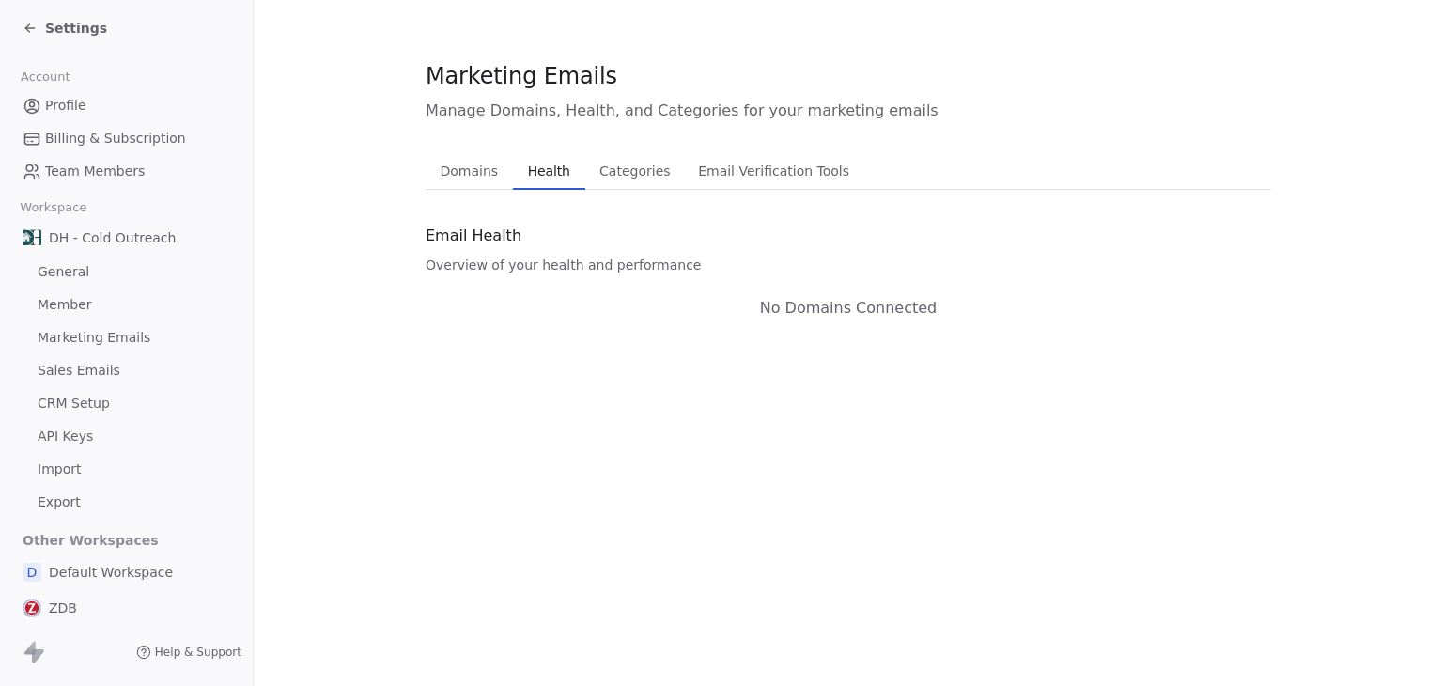
click at [477, 173] on span "Domains" at bounding box center [469, 171] width 73 height 26
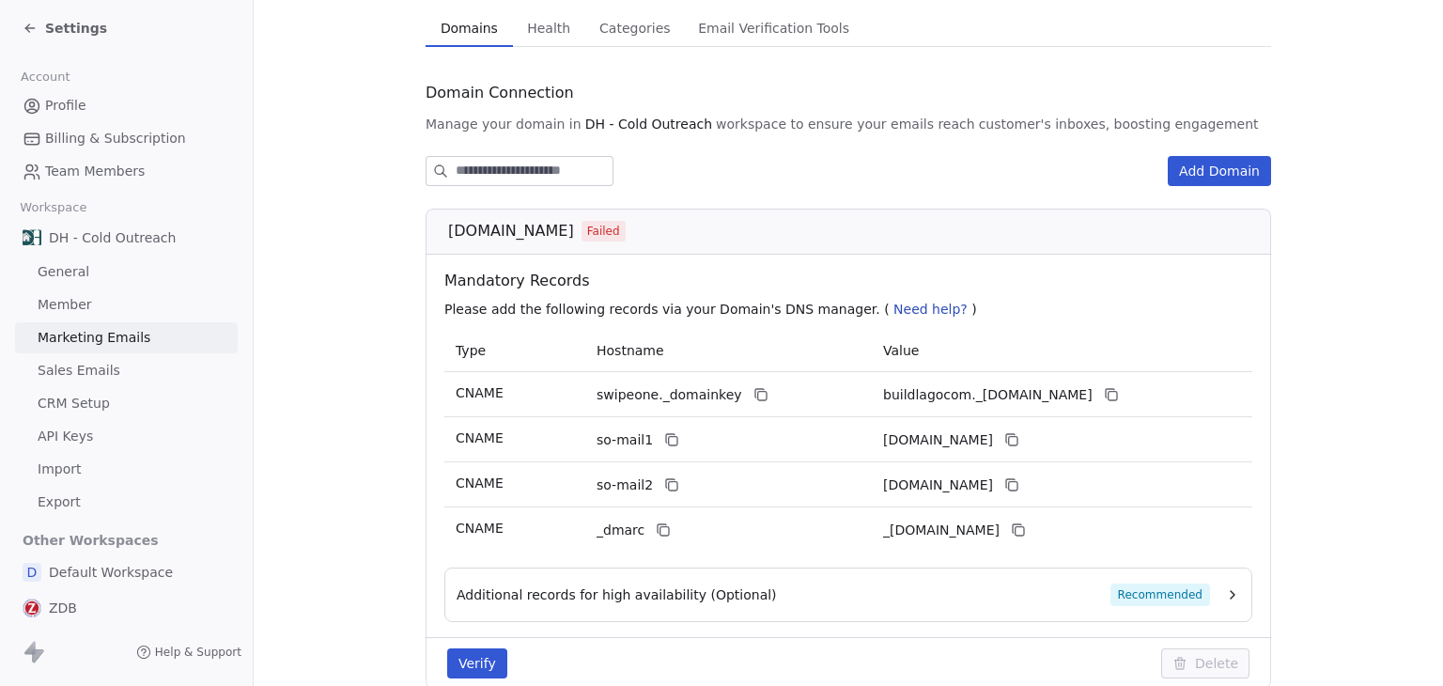
scroll to position [145, 0]
click at [331, 166] on section "Marketing Emails Manage Domains, Health, and Categories for your marketing emai…" at bounding box center [848, 316] width 1189 height 922
click at [56, 23] on span "Settings" at bounding box center [76, 28] width 62 height 19
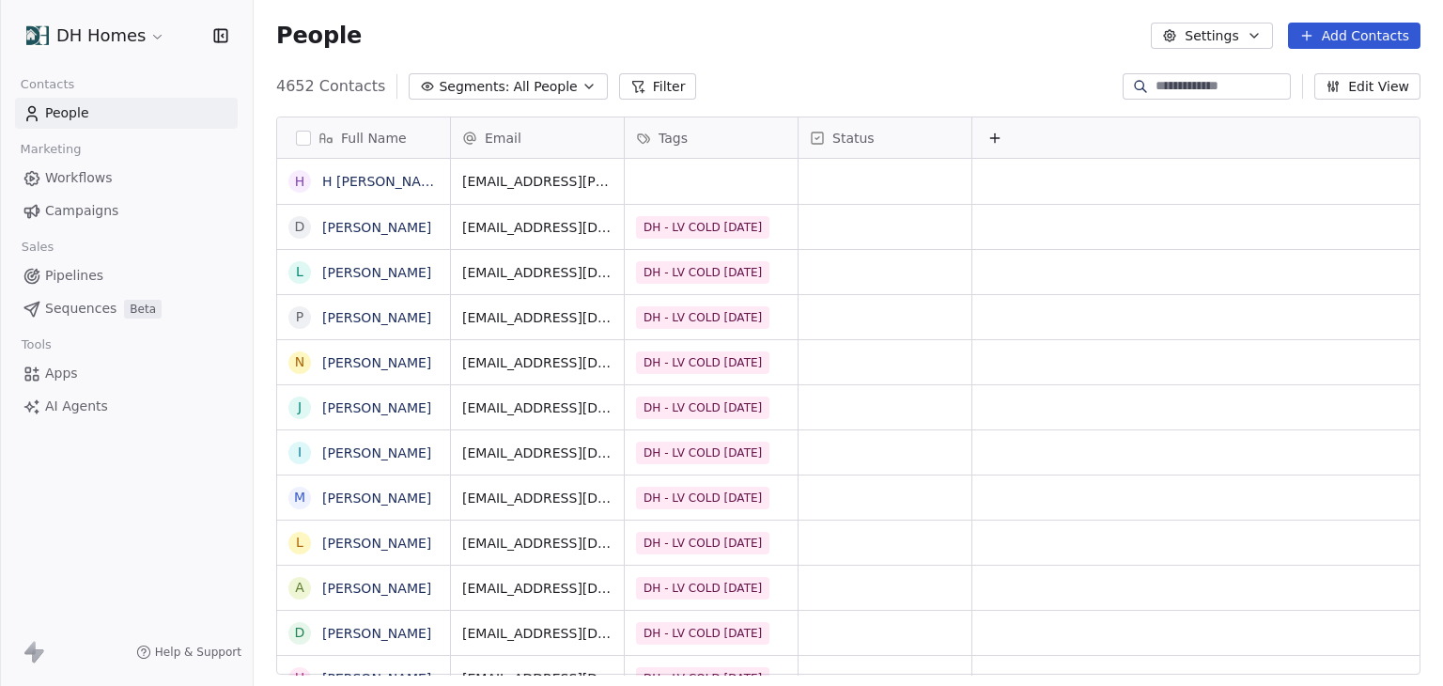
scroll to position [588, 1174]
click at [62, 29] on html "DH Homes Contacts People Marketing Workflows Campaigns Sales Pipelines Sequence…" at bounding box center [721, 343] width 1443 height 686
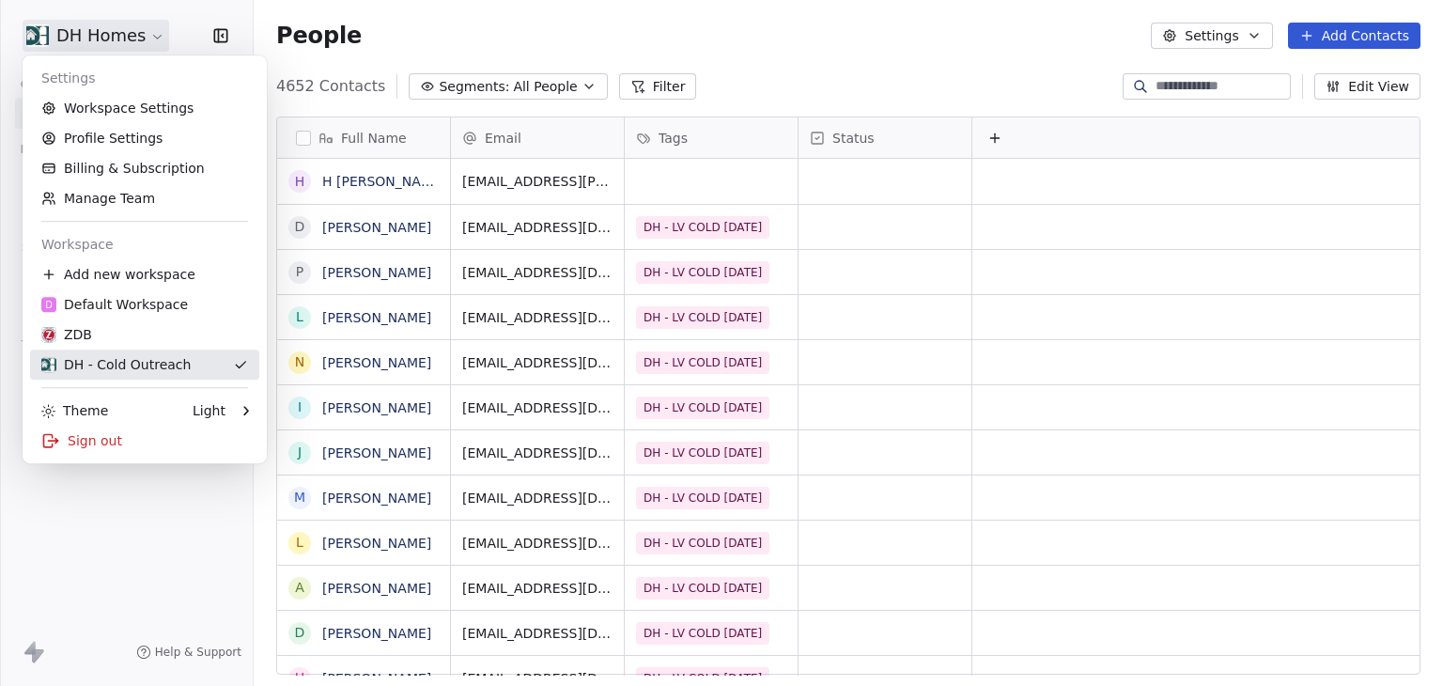
click at [105, 358] on div "DH - Cold Outreach" at bounding box center [115, 364] width 149 height 19
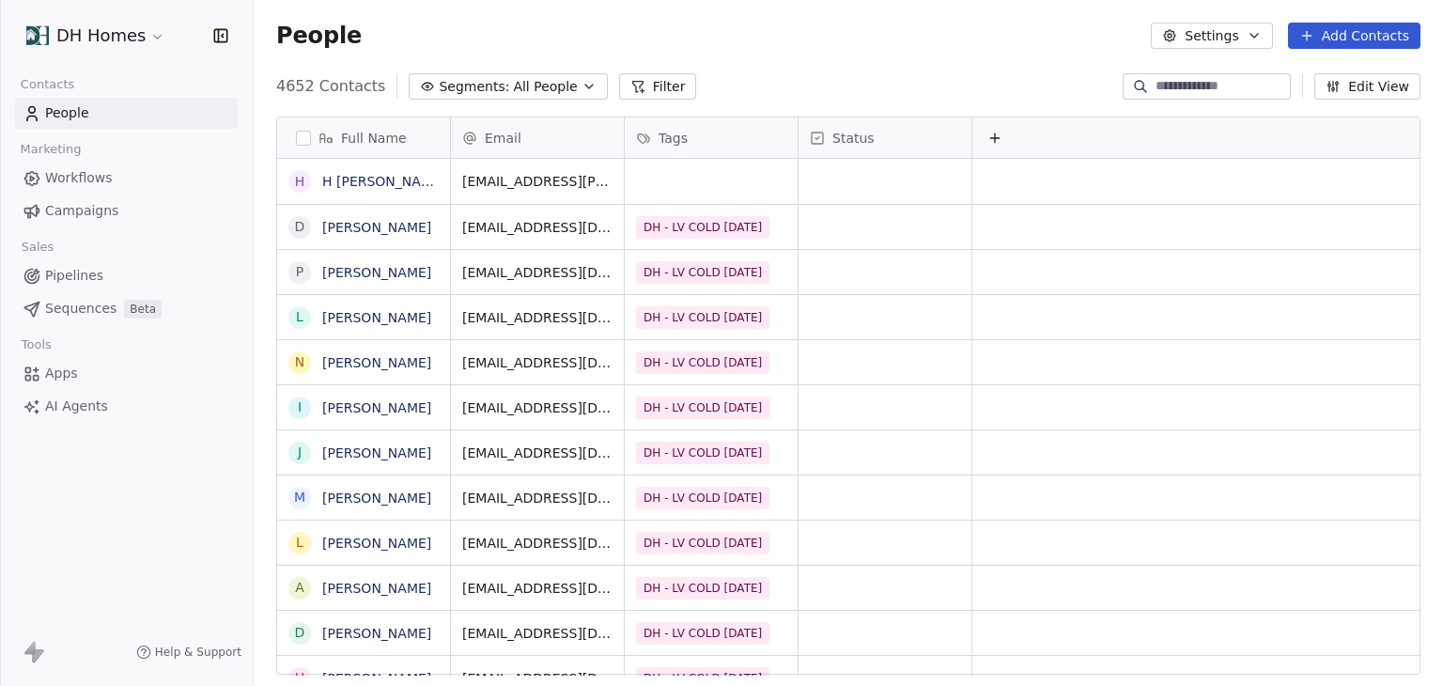
click at [101, 212] on span "Campaigns" at bounding box center [81, 211] width 73 height 20
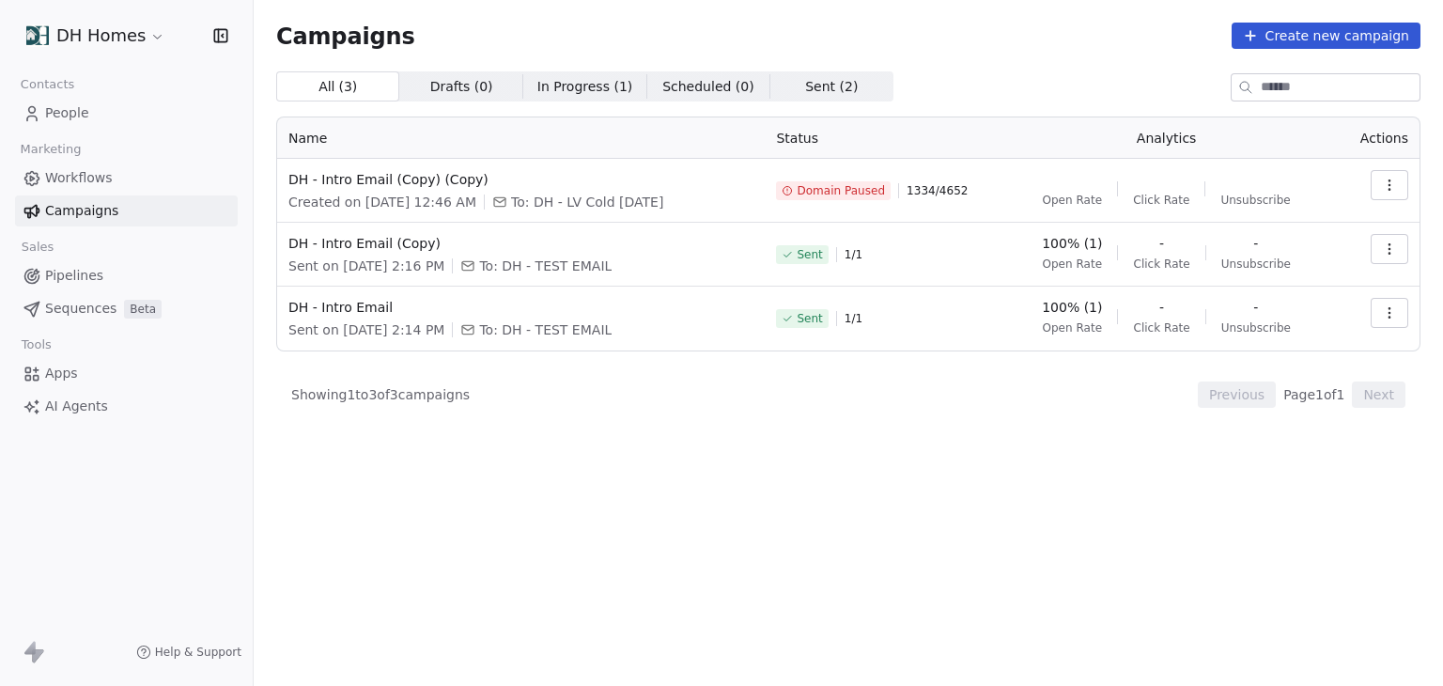
click at [752, 469] on div "All ( 3 ) All ( 3 ) Drafts ( 0 ) Drafts ( 0 ) In Progress ( 1 ) In Progress ( 1…" at bounding box center [848, 295] width 1144 height 449
click at [116, 42] on html "DH Homes Contacts People Marketing Workflows Campaigns Sales Pipelines Sequence…" at bounding box center [721, 343] width 1443 height 686
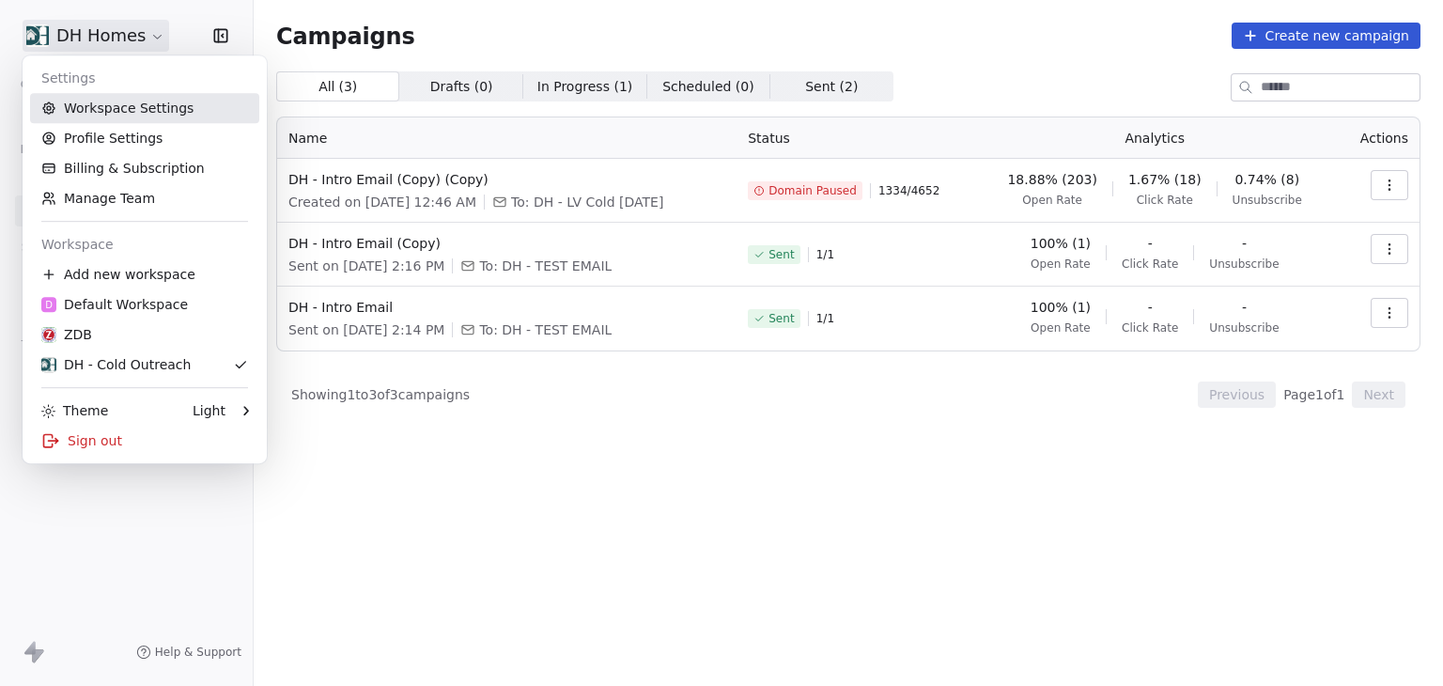
click at [139, 107] on link "Workspace Settings" at bounding box center [144, 108] width 229 height 30
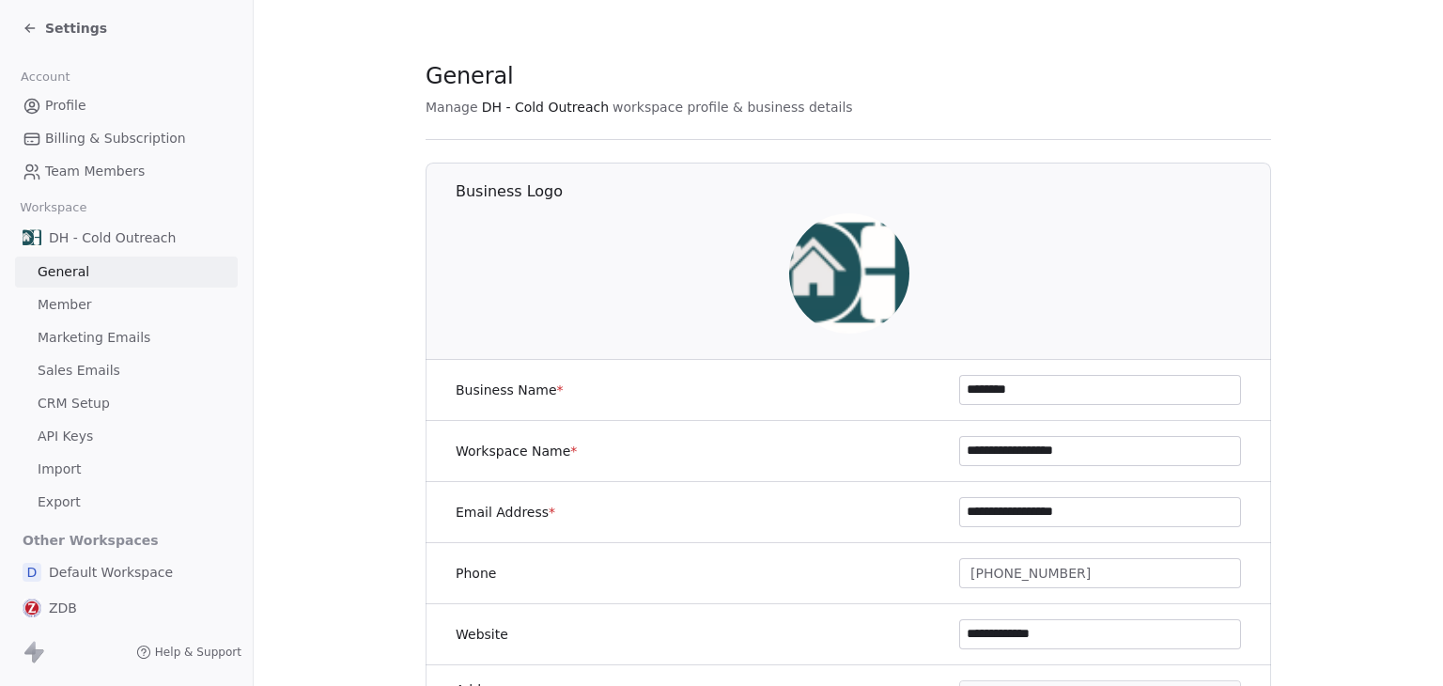
click at [73, 333] on span "Marketing Emails" at bounding box center [94, 338] width 113 height 20
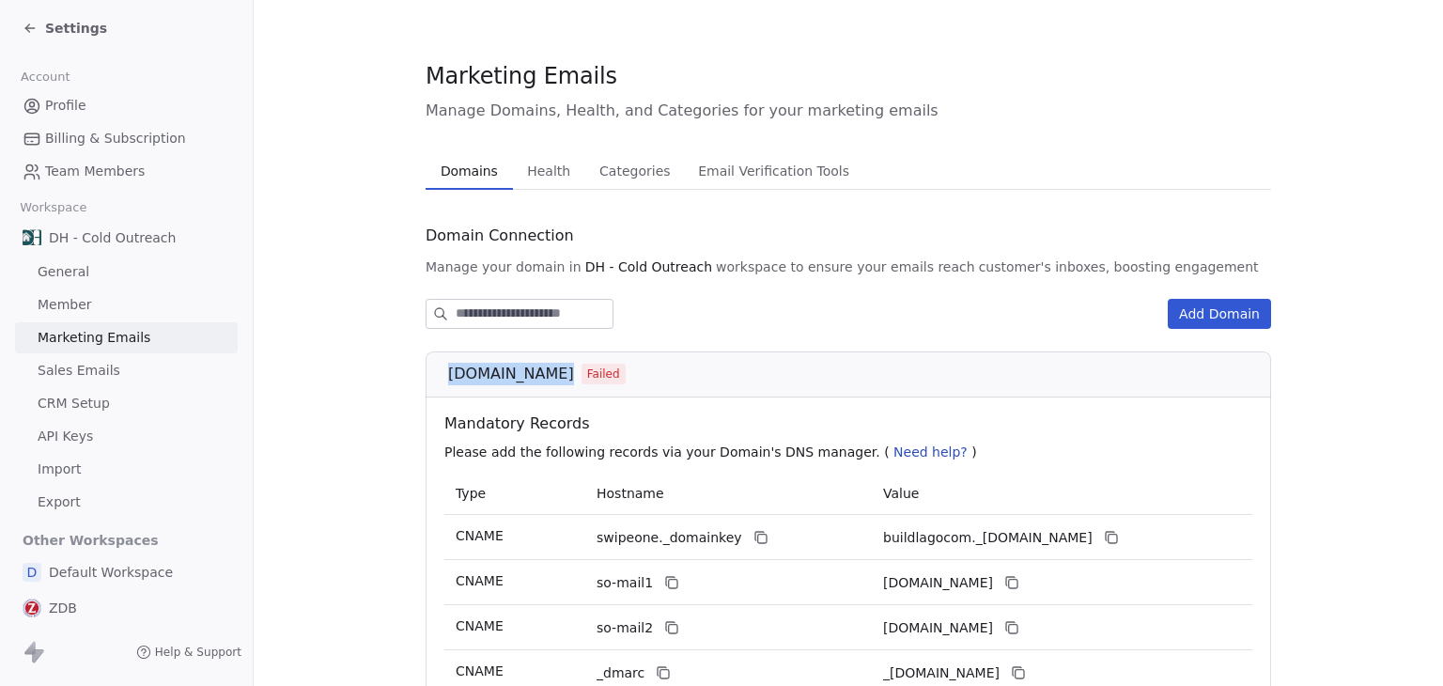
drag, startPoint x: 440, startPoint y: 376, endPoint x: 543, endPoint y: 379, distance: 103.4
click at [543, 379] on div "[DOMAIN_NAME] Failed" at bounding box center [848, 374] width 845 height 46
copy span "[DOMAIN_NAME]"
click at [541, 380] on span "[DOMAIN_NAME]" at bounding box center [511, 374] width 126 height 23
click at [79, 36] on span "Settings" at bounding box center [76, 28] width 62 height 19
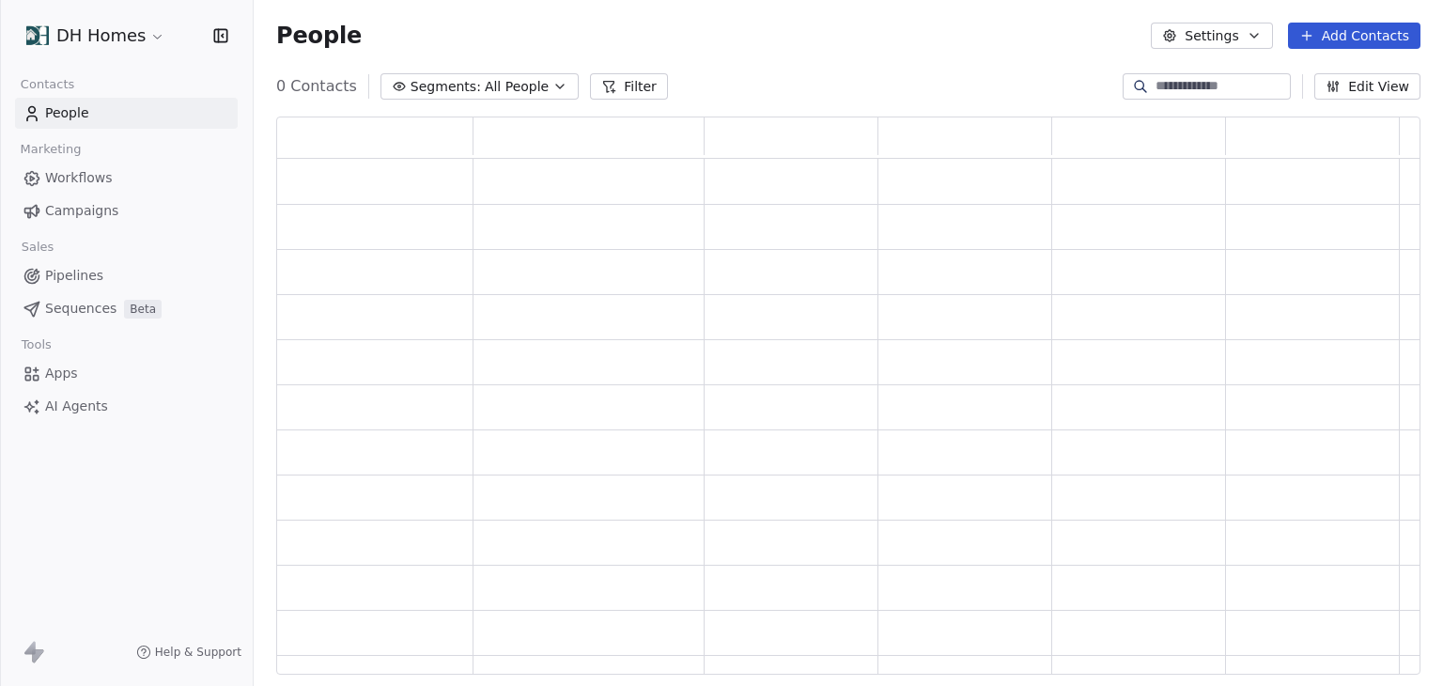
scroll to position [543, 1129]
click at [79, 305] on span "Sequences" at bounding box center [80, 309] width 71 height 20
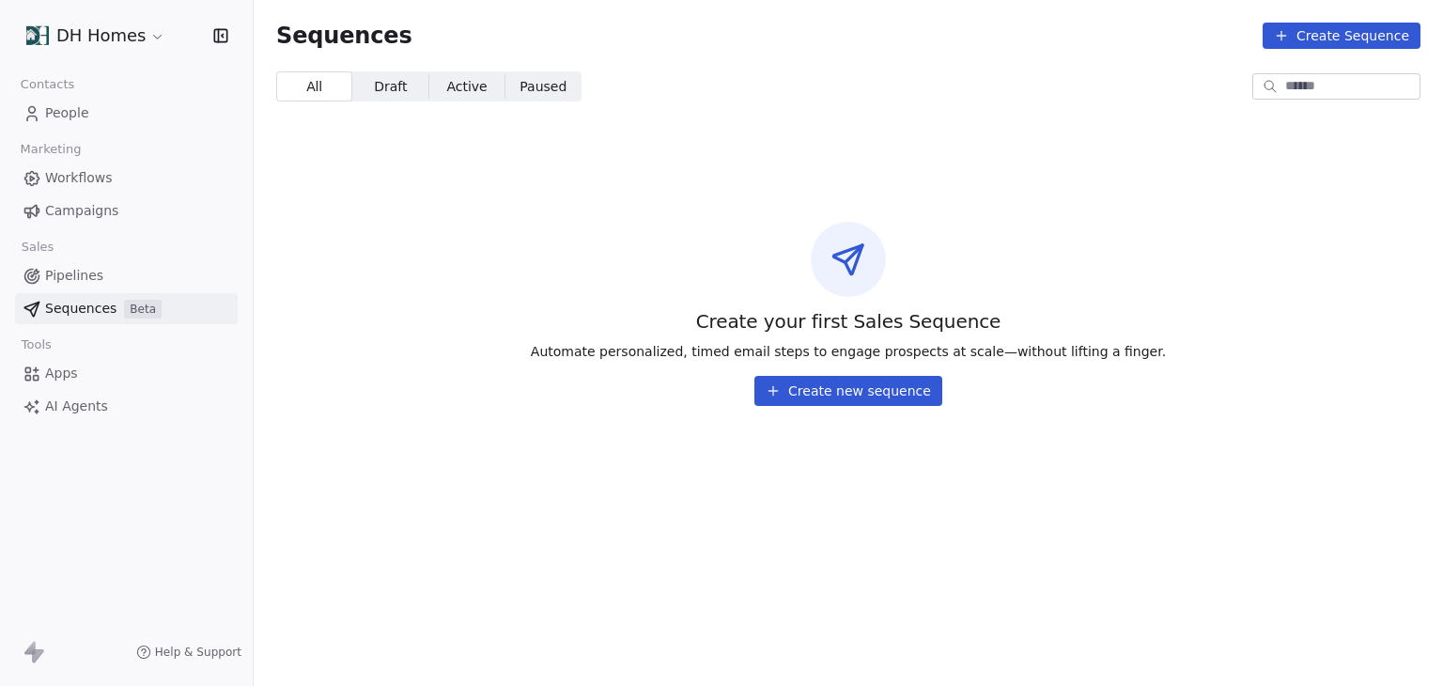
click at [85, 39] on html "DH Homes Contacts People Marketing Workflows Campaigns Sales Pipelines Sequence…" at bounding box center [721, 343] width 1443 height 686
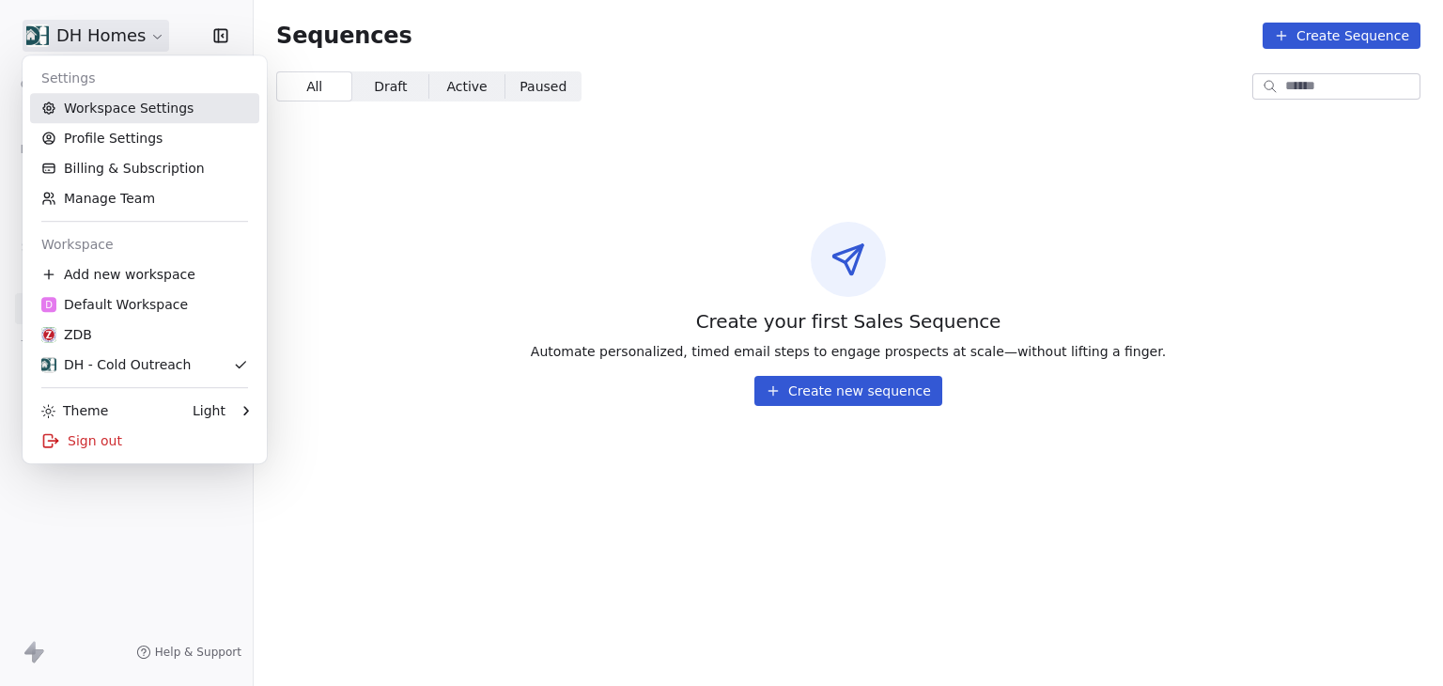
click at [95, 109] on link "Workspace Settings" at bounding box center [144, 108] width 229 height 30
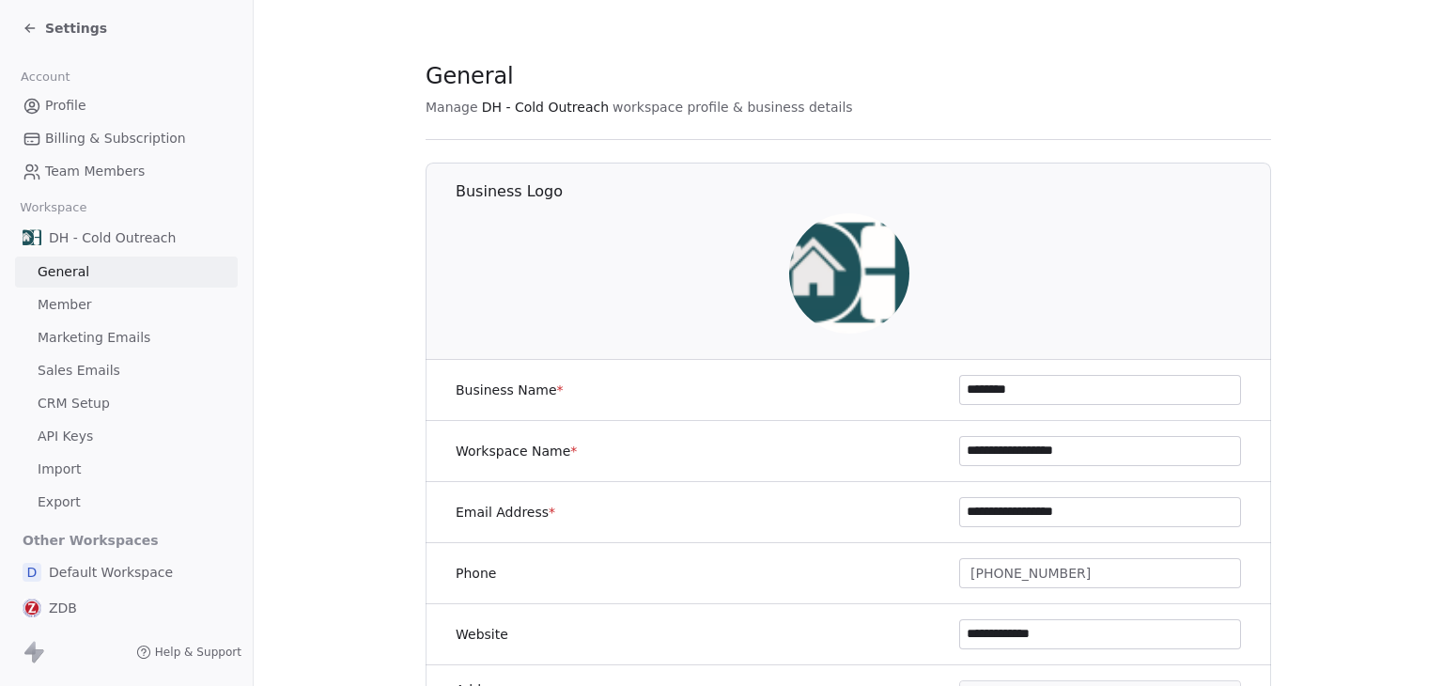
click at [80, 330] on span "Marketing Emails" at bounding box center [94, 338] width 113 height 20
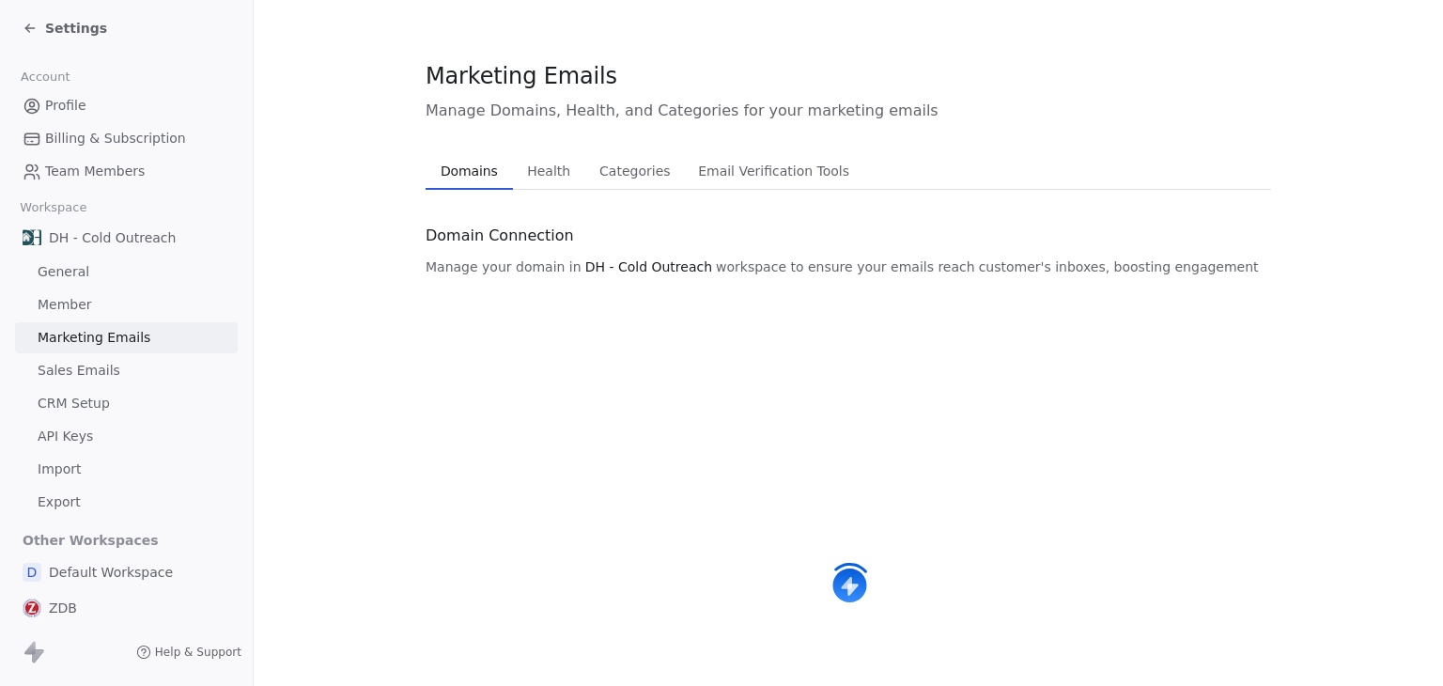
click at [544, 175] on span "Health" at bounding box center [548, 171] width 58 height 26
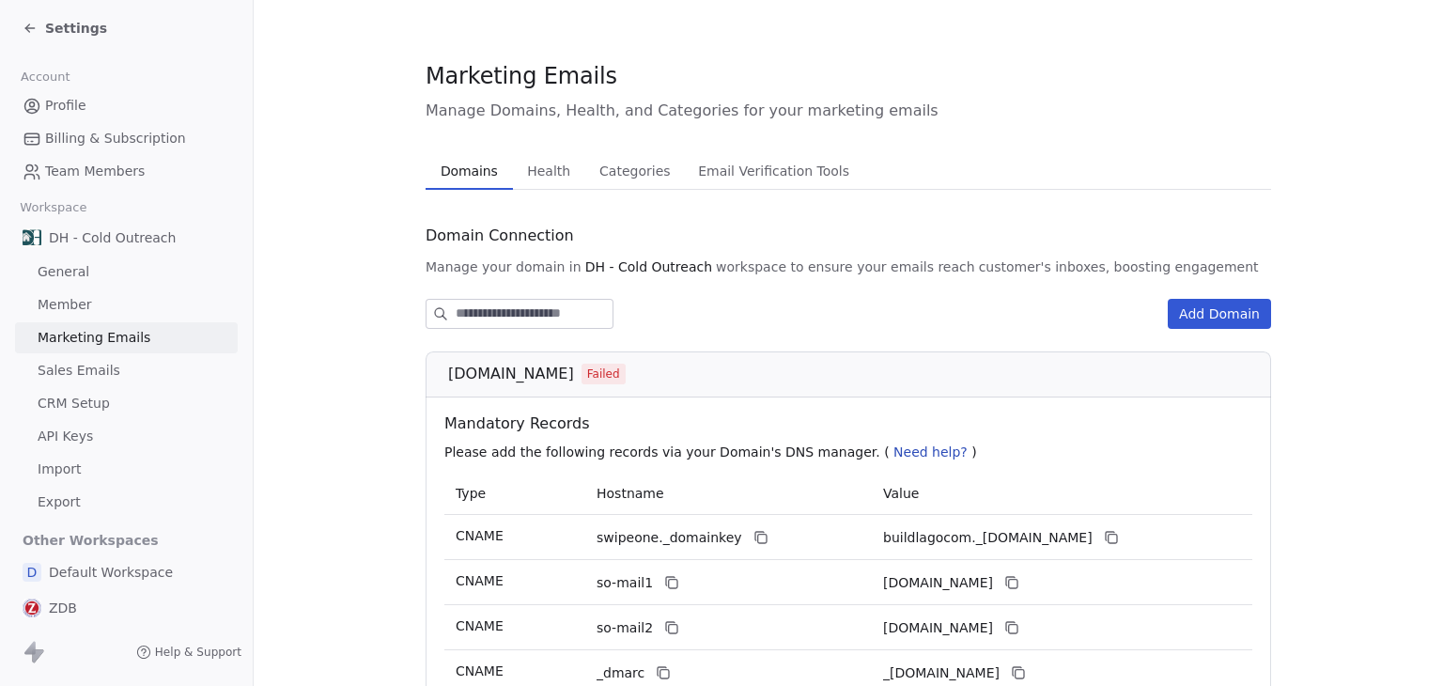
click at [473, 175] on span "Domains" at bounding box center [469, 171] width 72 height 26
